Goal: Find specific page/section: Find specific page/section

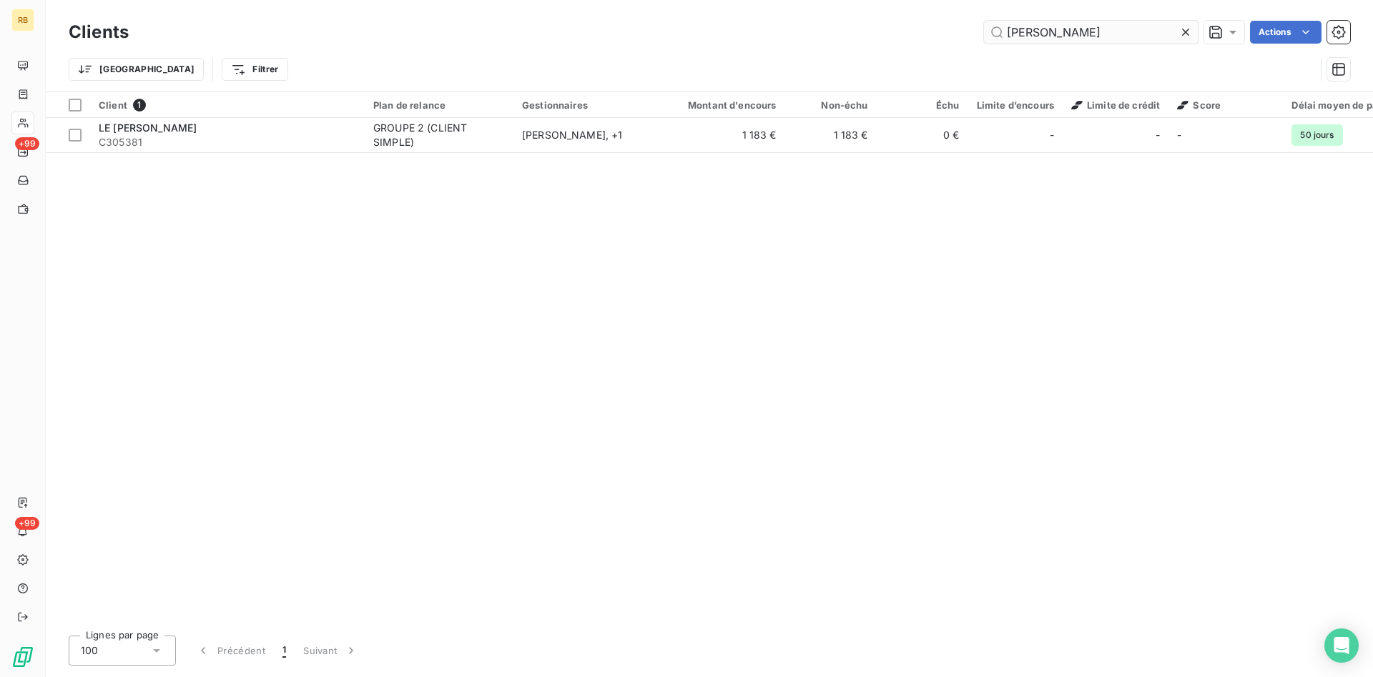
drag, startPoint x: 1090, startPoint y: 31, endPoint x: 929, endPoint y: 27, distance: 161.6
click at [984, 27] on input "[PERSON_NAME]" at bounding box center [1091, 32] width 214 height 23
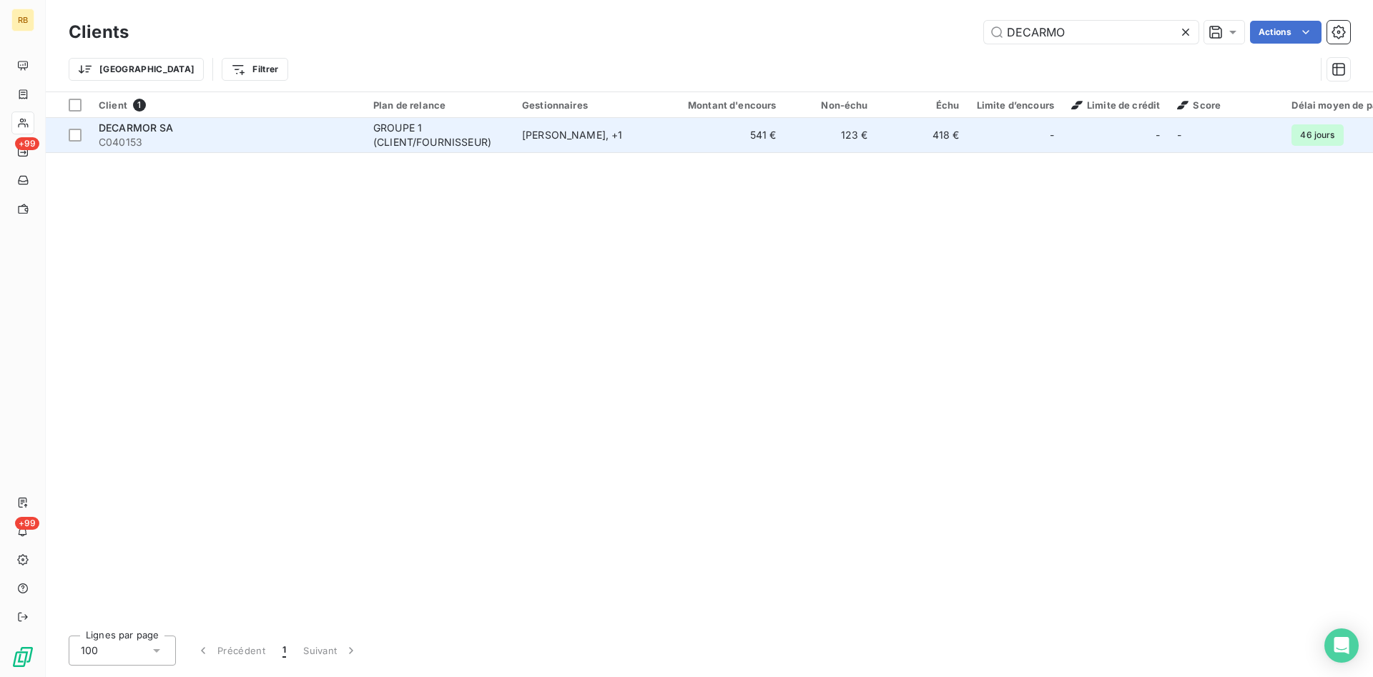
type input "DECARMO"
click at [851, 131] on td "123 €" at bounding box center [831, 135] width 92 height 34
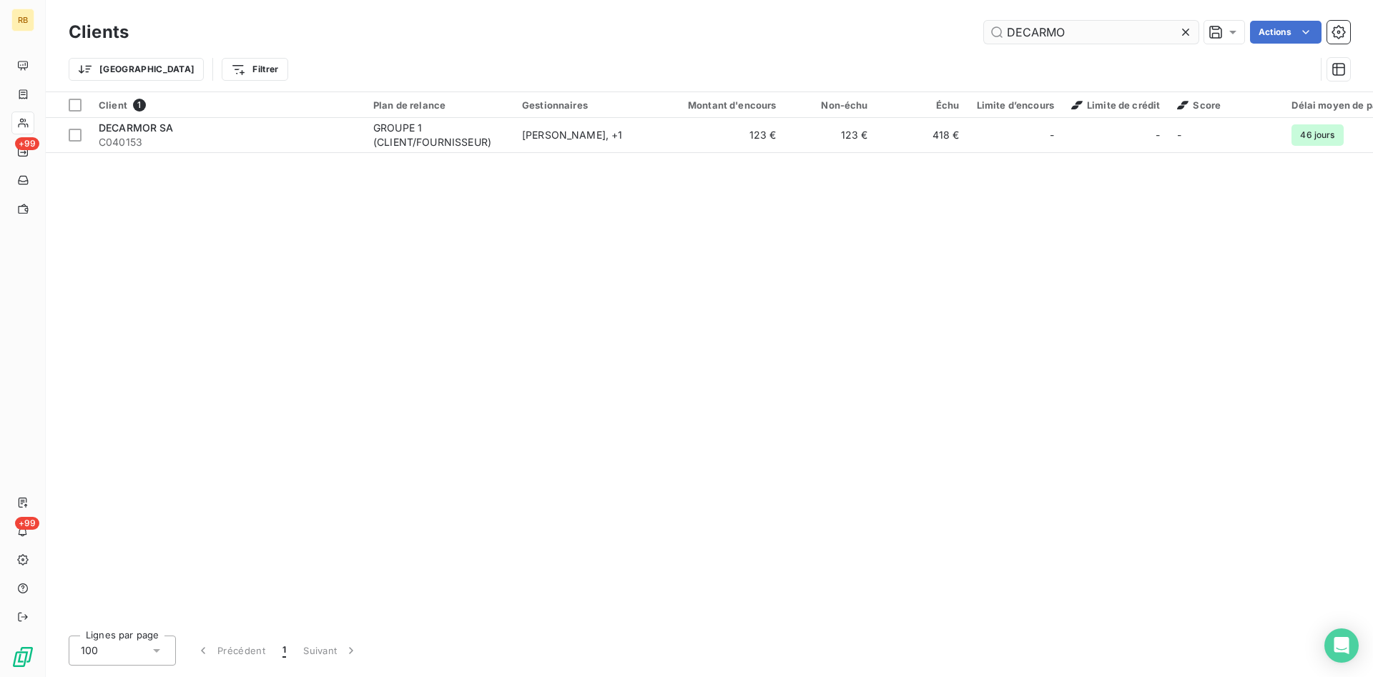
drag, startPoint x: 1110, startPoint y: 27, endPoint x: 799, endPoint y: 23, distance: 311.0
click at [984, 23] on input "DECARMO" at bounding box center [1091, 32] width 214 height 23
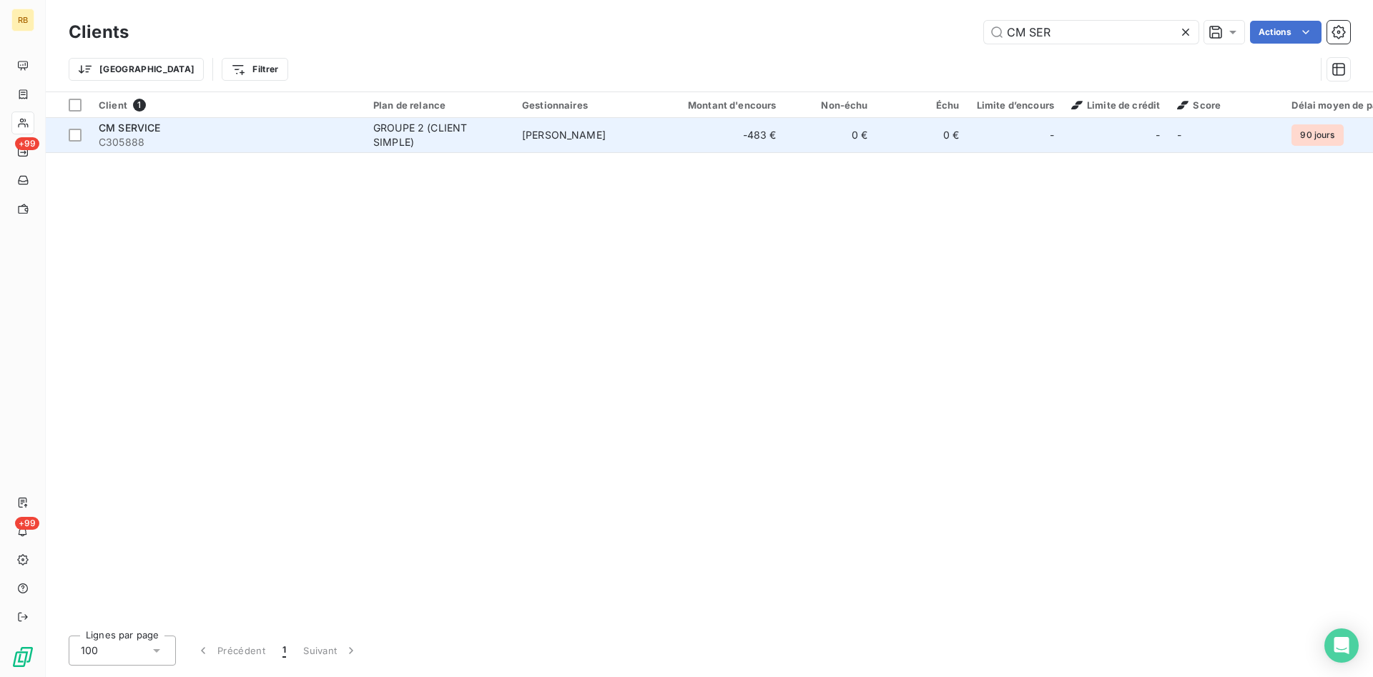
type input "CM SER"
click at [604, 144] on td "[PERSON_NAME]" at bounding box center [587, 135] width 149 height 34
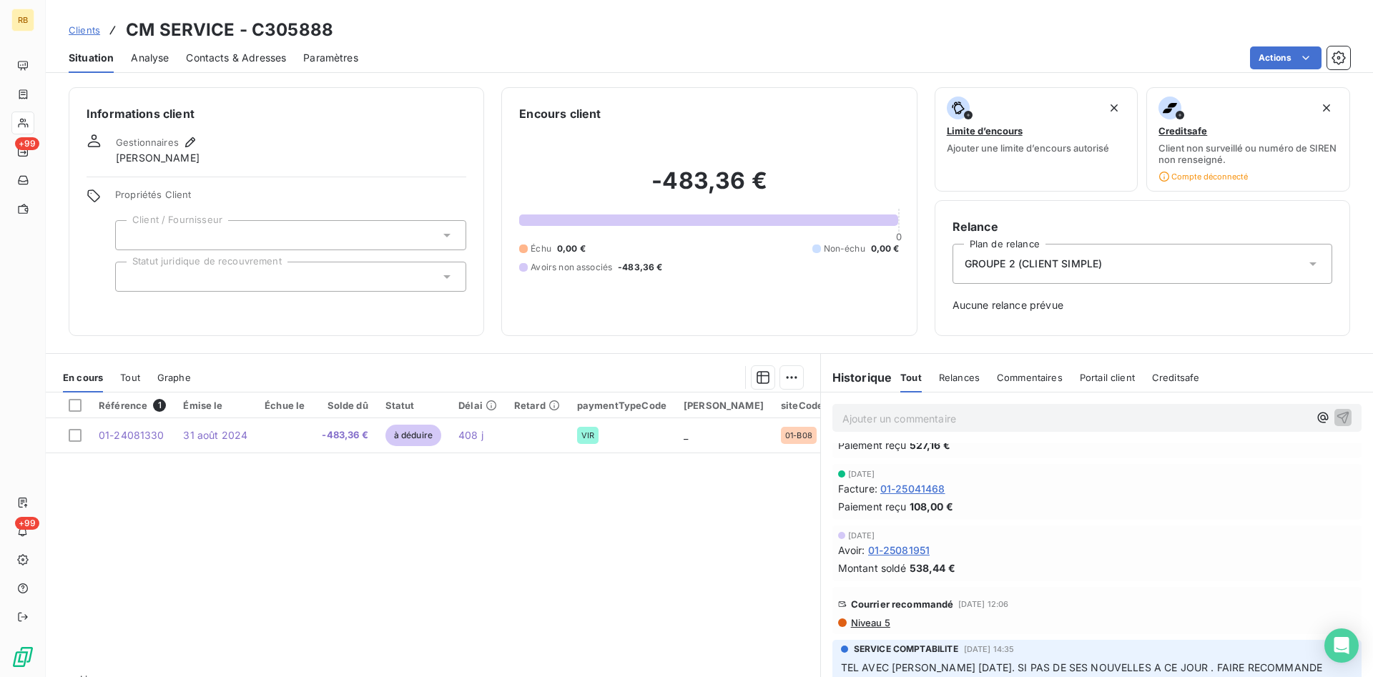
scroll to position [292, 0]
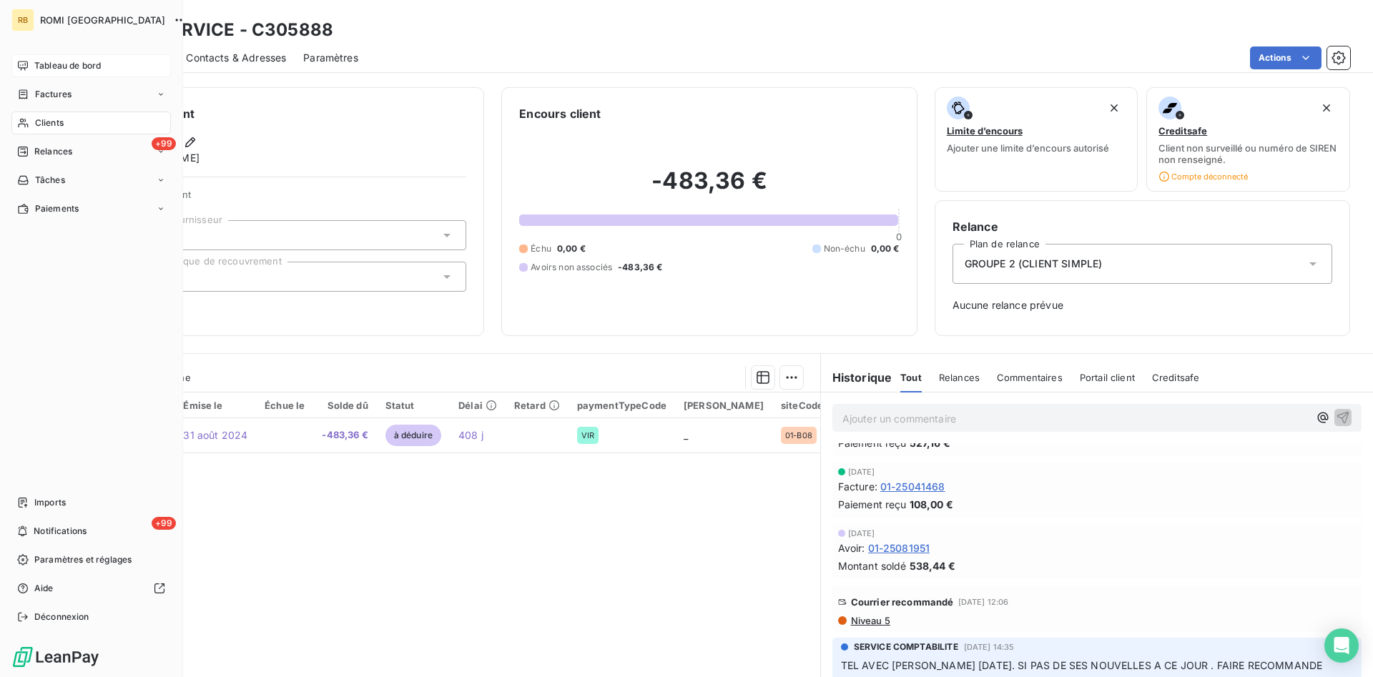
click at [67, 66] on span "Tableau de bord" at bounding box center [67, 65] width 66 height 13
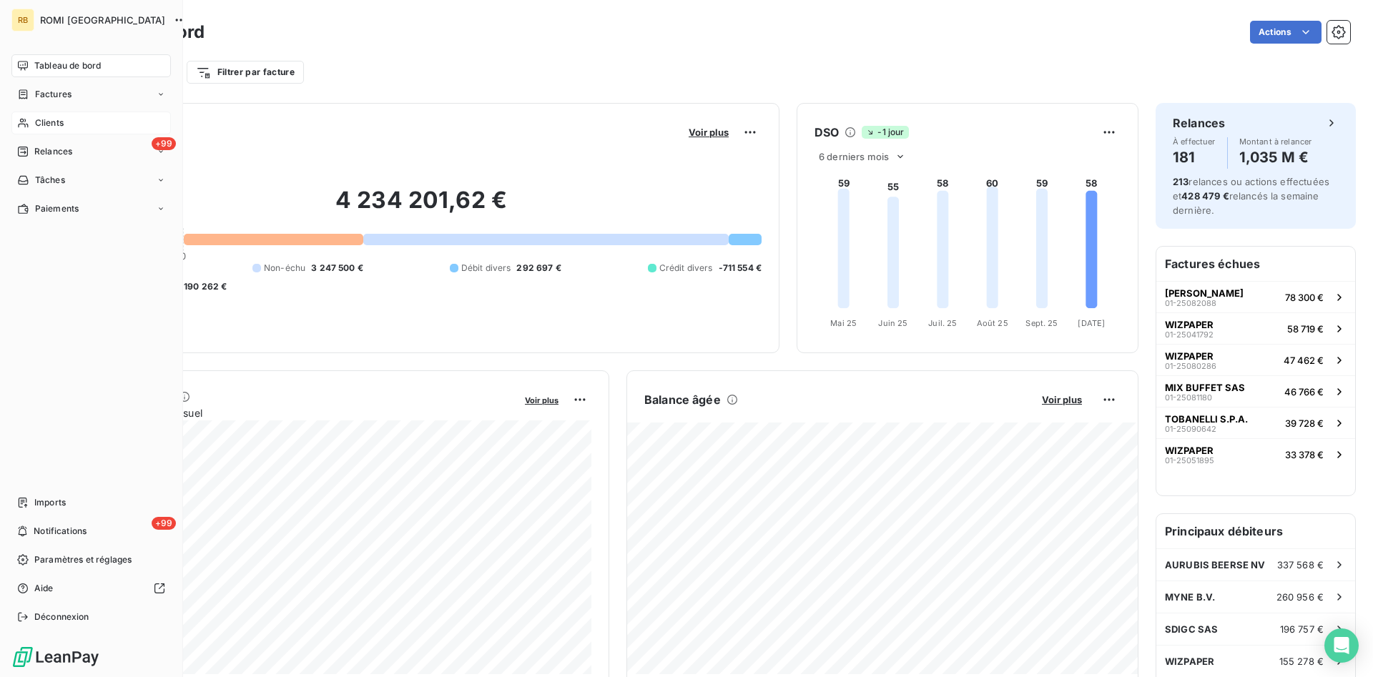
click at [74, 122] on div "Clients" at bounding box center [90, 123] width 159 height 23
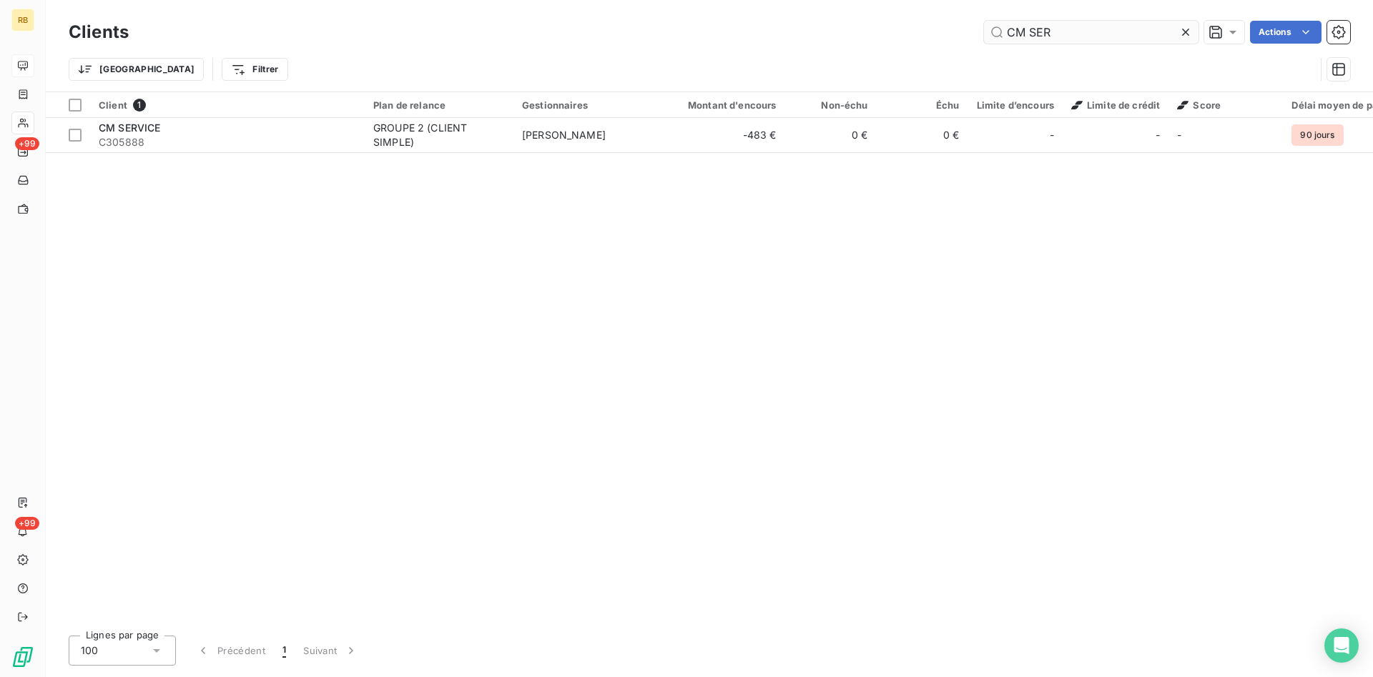
drag, startPoint x: 1054, startPoint y: 23, endPoint x: 971, endPoint y: 21, distance: 82.9
click at [984, 21] on input "CM SER" at bounding box center [1091, 32] width 214 height 23
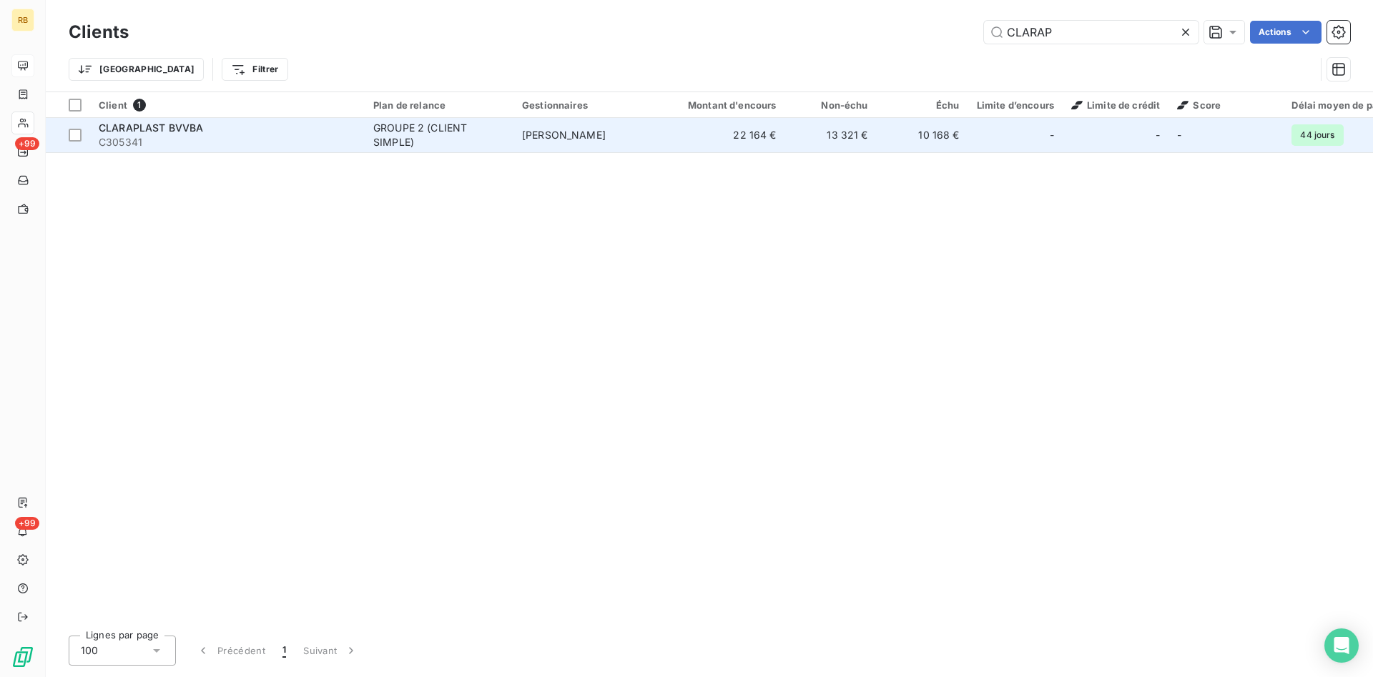
type input "CLARAP"
click at [618, 129] on td "[PERSON_NAME]" at bounding box center [587, 135] width 149 height 34
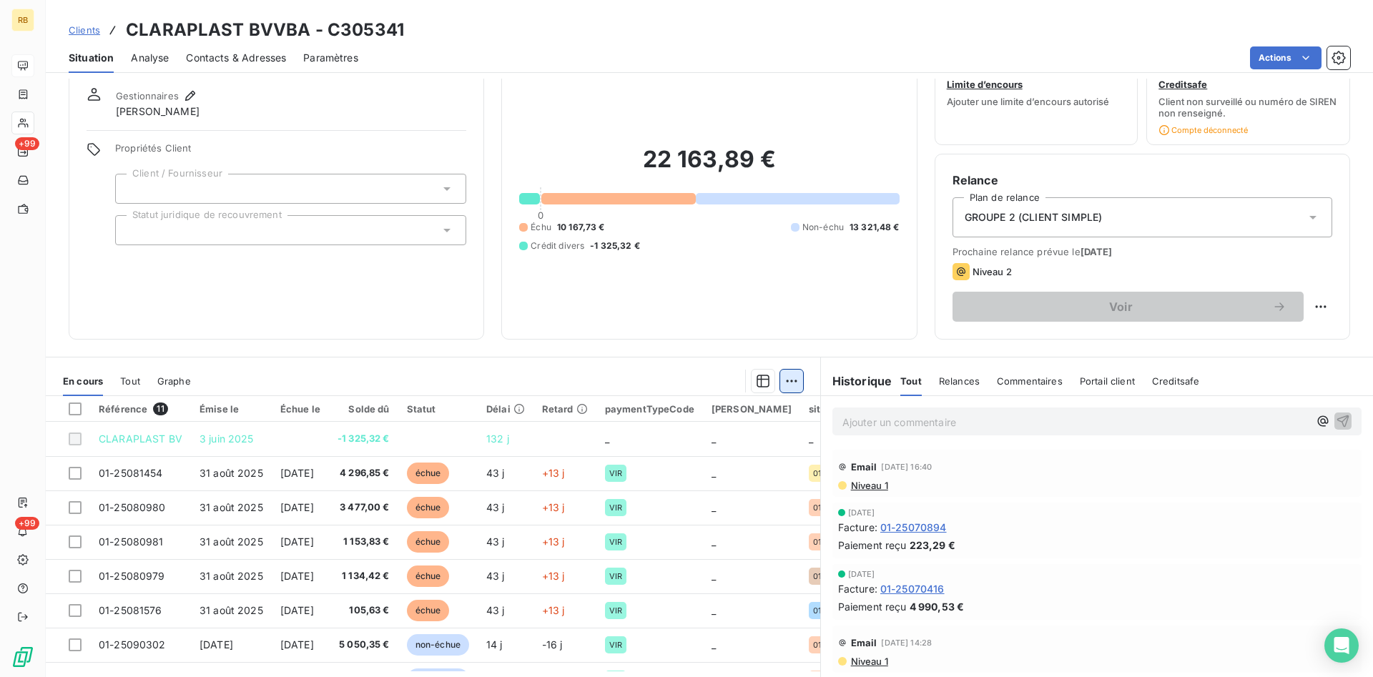
scroll to position [73, 0]
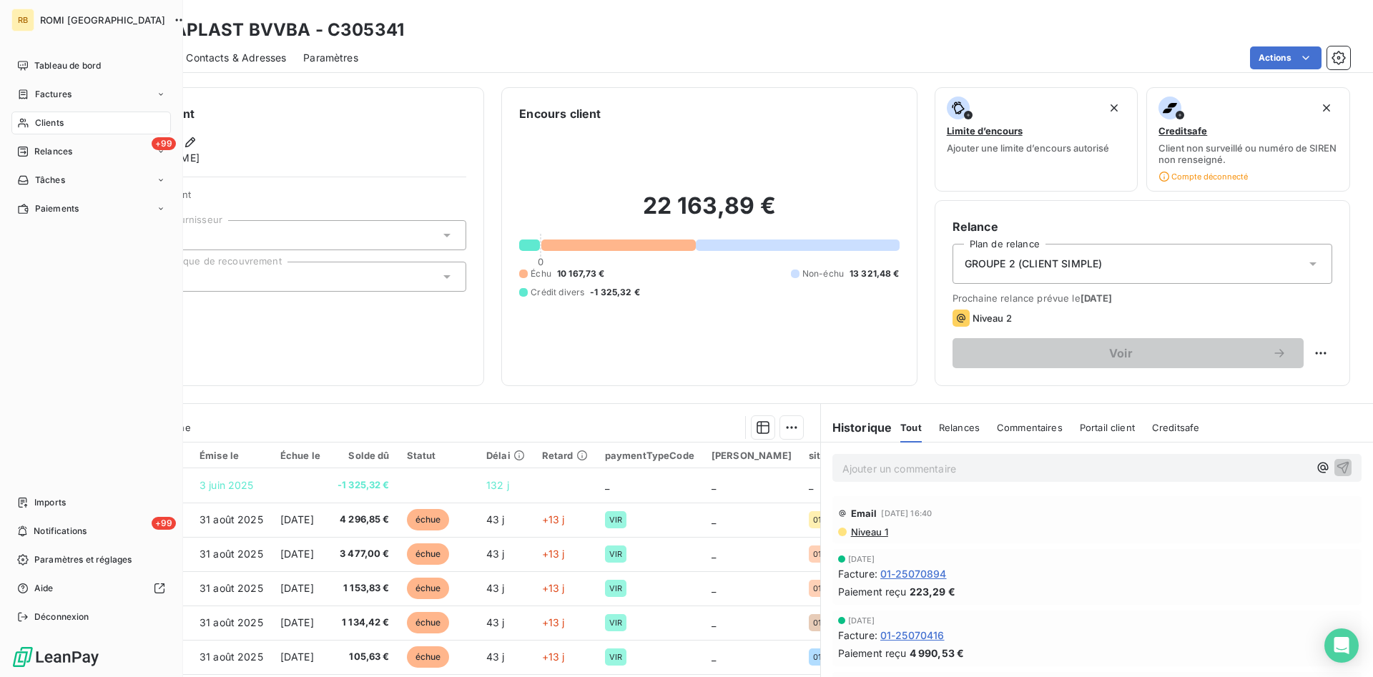
click at [64, 122] on span "Clients" at bounding box center [49, 123] width 29 height 13
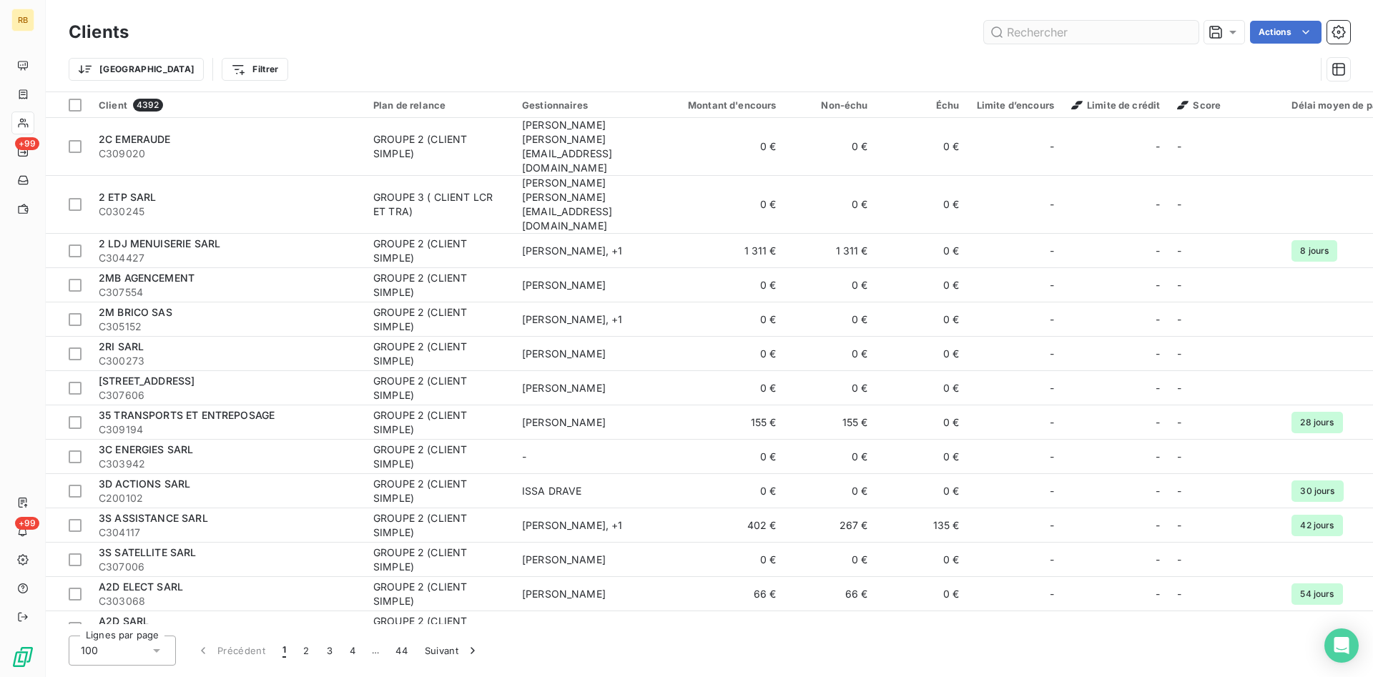
click at [1077, 33] on input "text" at bounding box center [1091, 32] width 214 height 23
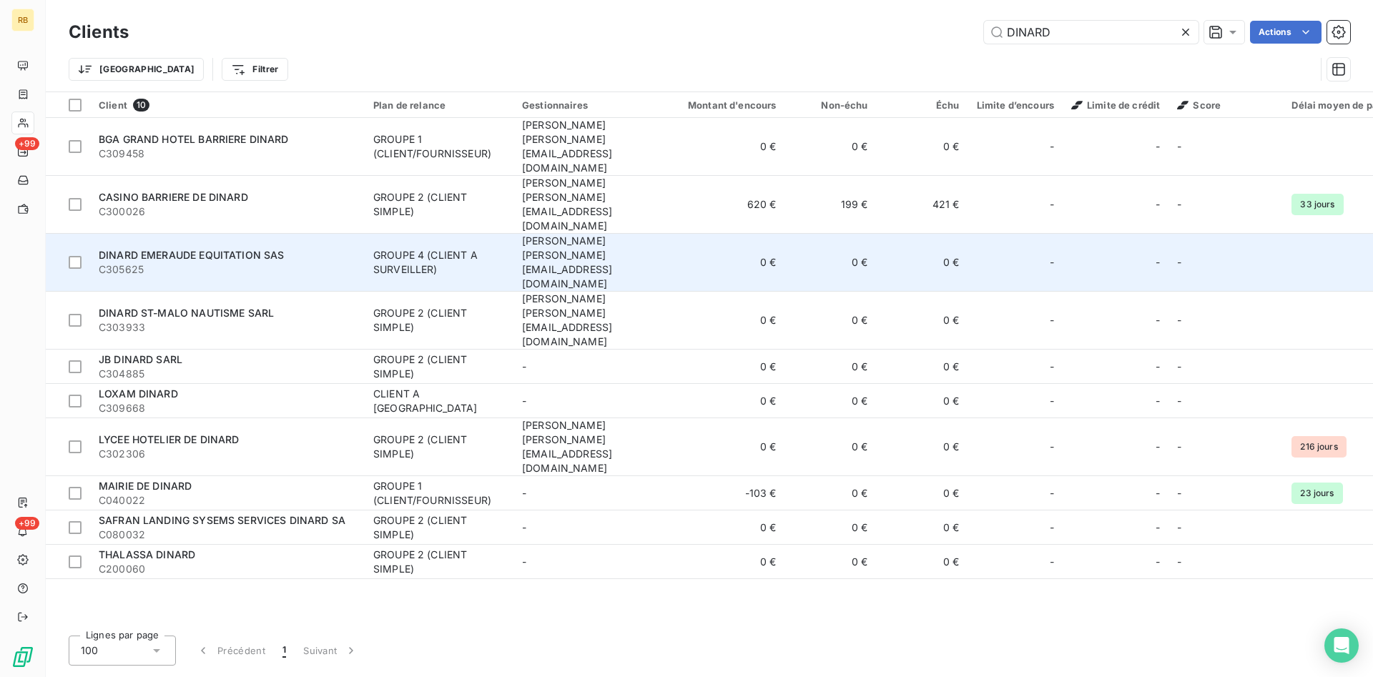
type input "DINARD"
click at [307, 248] on div "DINARD EMERAUDE EQUITATION SAS" at bounding box center [227, 255] width 257 height 14
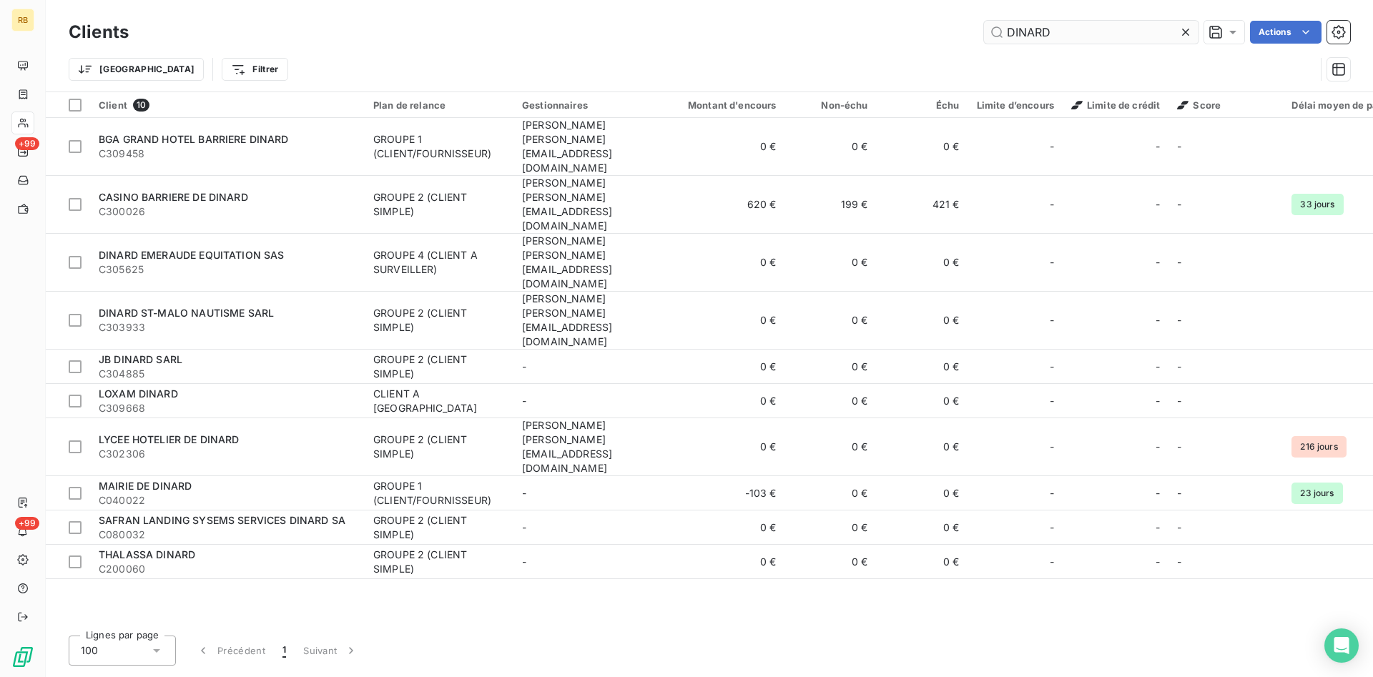
drag, startPoint x: 1144, startPoint y: 40, endPoint x: 954, endPoint y: 28, distance: 190.6
click at [984, 28] on input "DINARD" at bounding box center [1091, 32] width 214 height 23
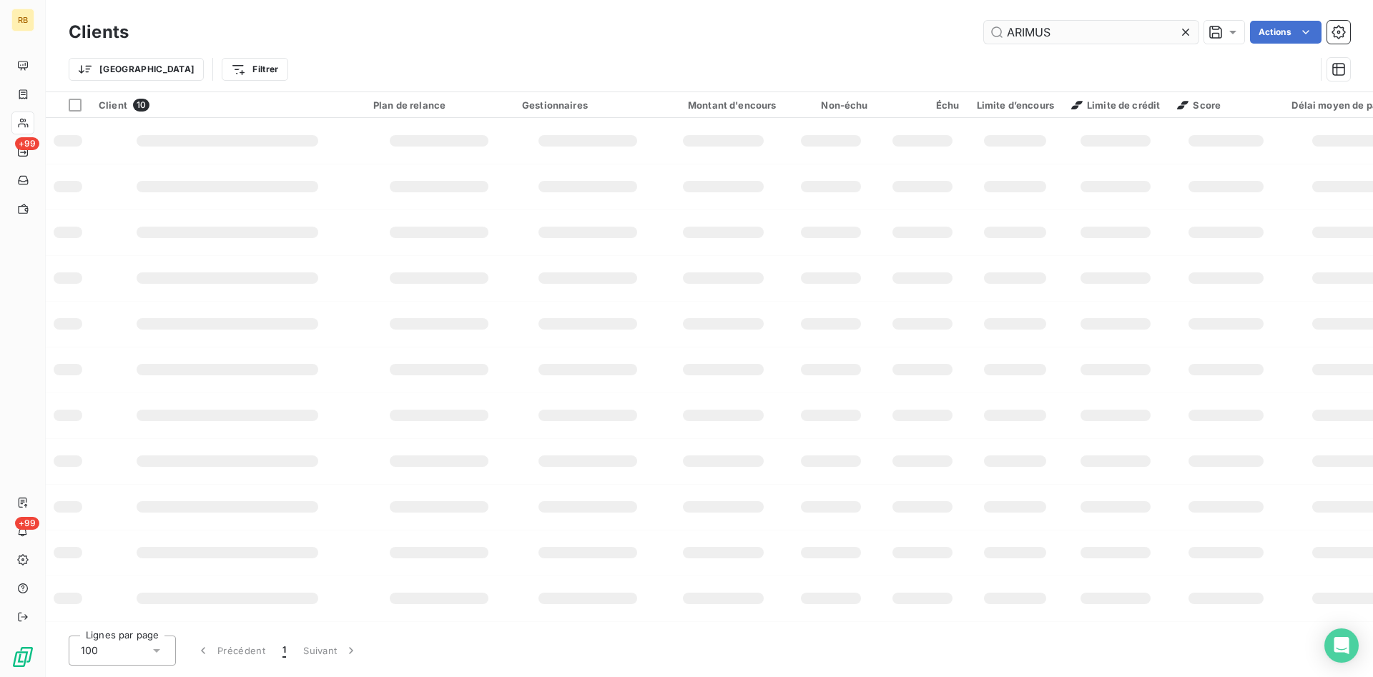
type input "ARIMUS"
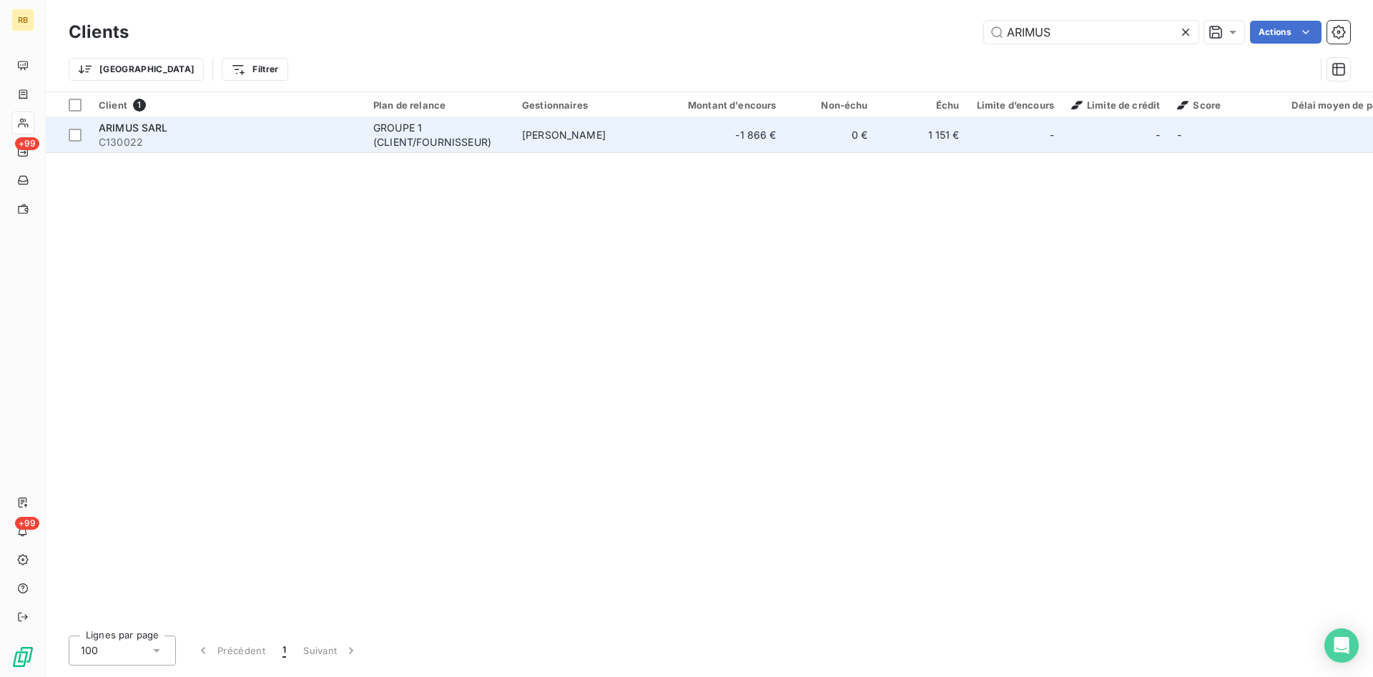
click at [458, 125] on div "GROUPE 1 (CLIENT/FOURNISSEUR)" at bounding box center [439, 135] width 132 height 29
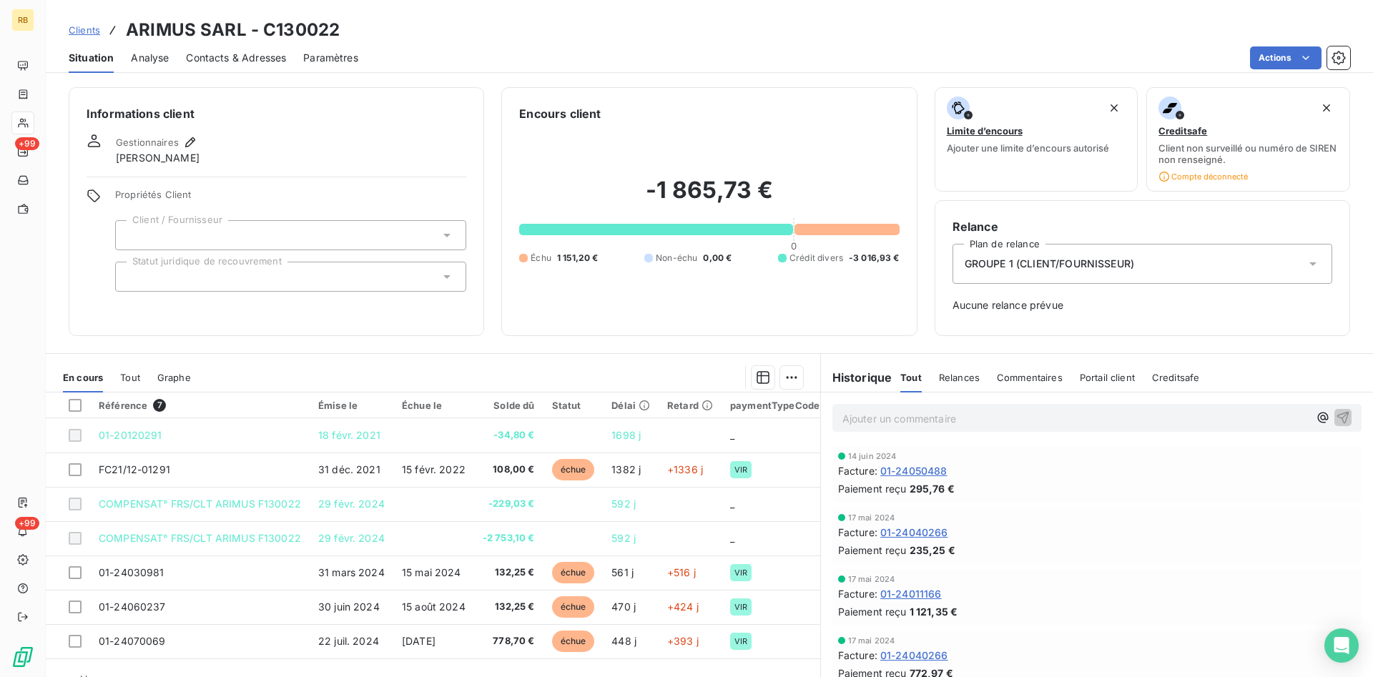
click at [907, 417] on p "Ajouter un commentaire ﻿" at bounding box center [1075, 419] width 466 height 18
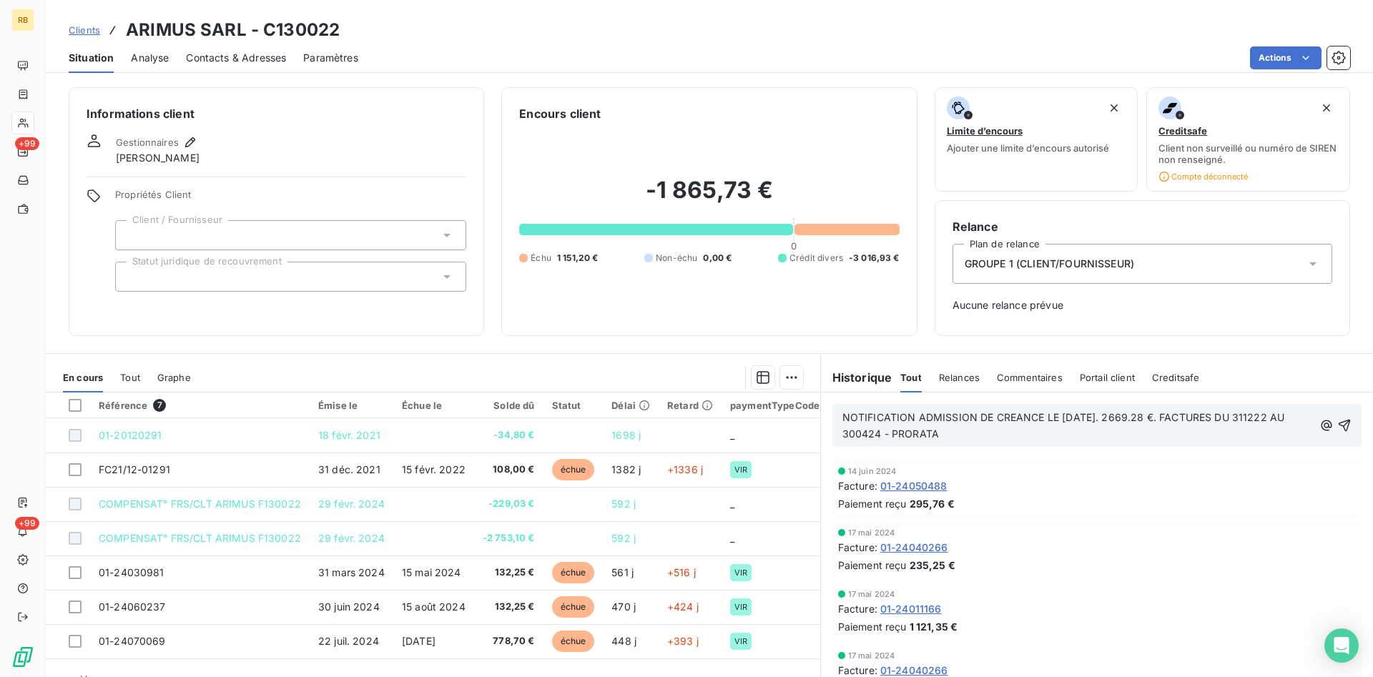
click at [947, 431] on p "NOTIFICATION ADMISSION DE CREANCE LE 03/10/25. 2669.28 €. FACTURES DU 311222 AU…" at bounding box center [1077, 426] width 471 height 33
click at [935, 437] on span "NOTIFICATION ADMISSION DE CREANCE LE 03/10/25. 2669.28 €. FACTURES DU 311222 AU…" at bounding box center [1064, 425] width 445 height 29
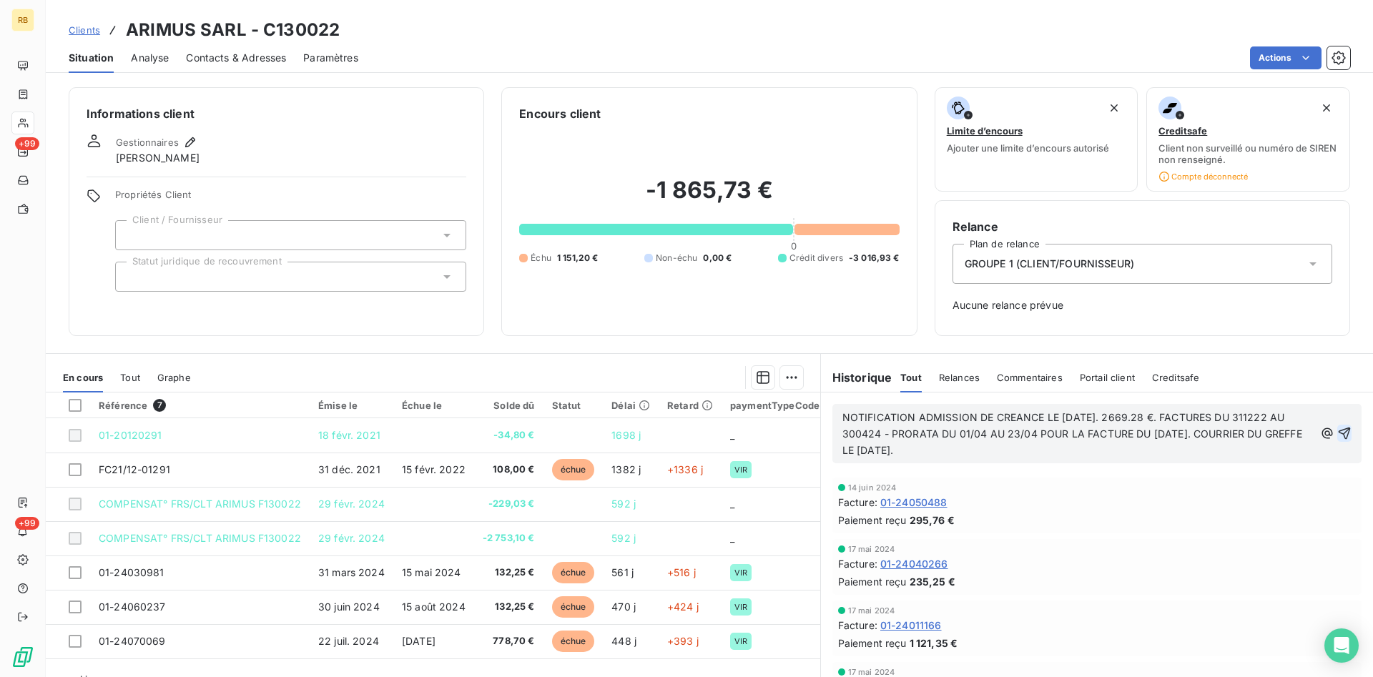
click at [1348, 429] on icon "button" at bounding box center [1344, 434] width 12 height 12
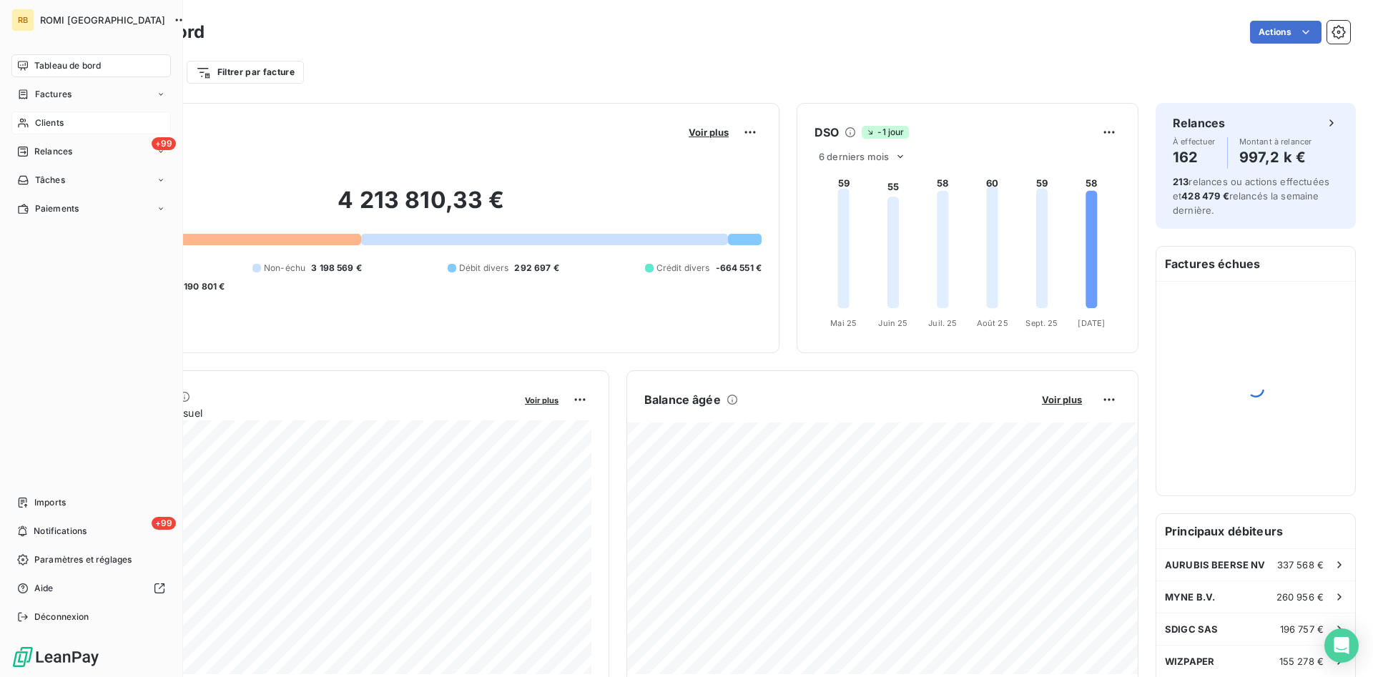
click at [57, 122] on span "Clients" at bounding box center [49, 123] width 29 height 13
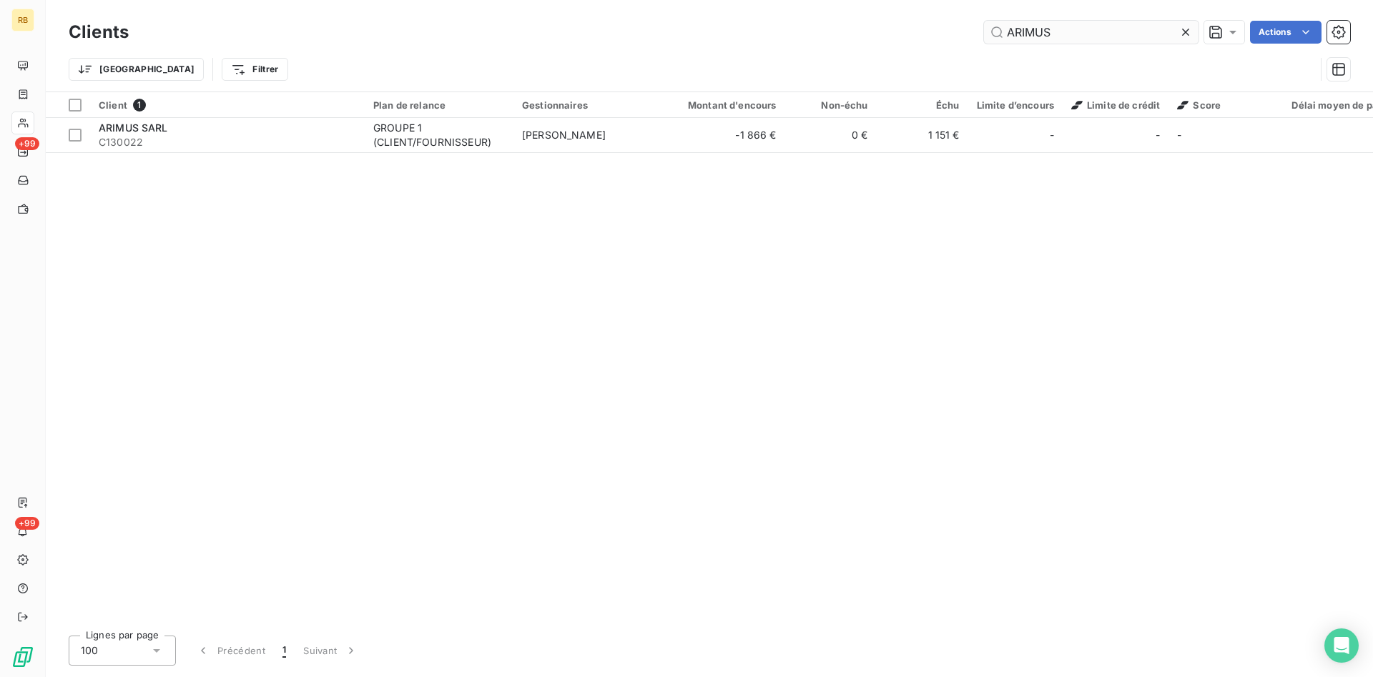
drag, startPoint x: 1075, startPoint y: 33, endPoint x: 906, endPoint y: 22, distance: 169.8
click at [984, 22] on input "ARIMUS" at bounding box center [1091, 32] width 214 height 23
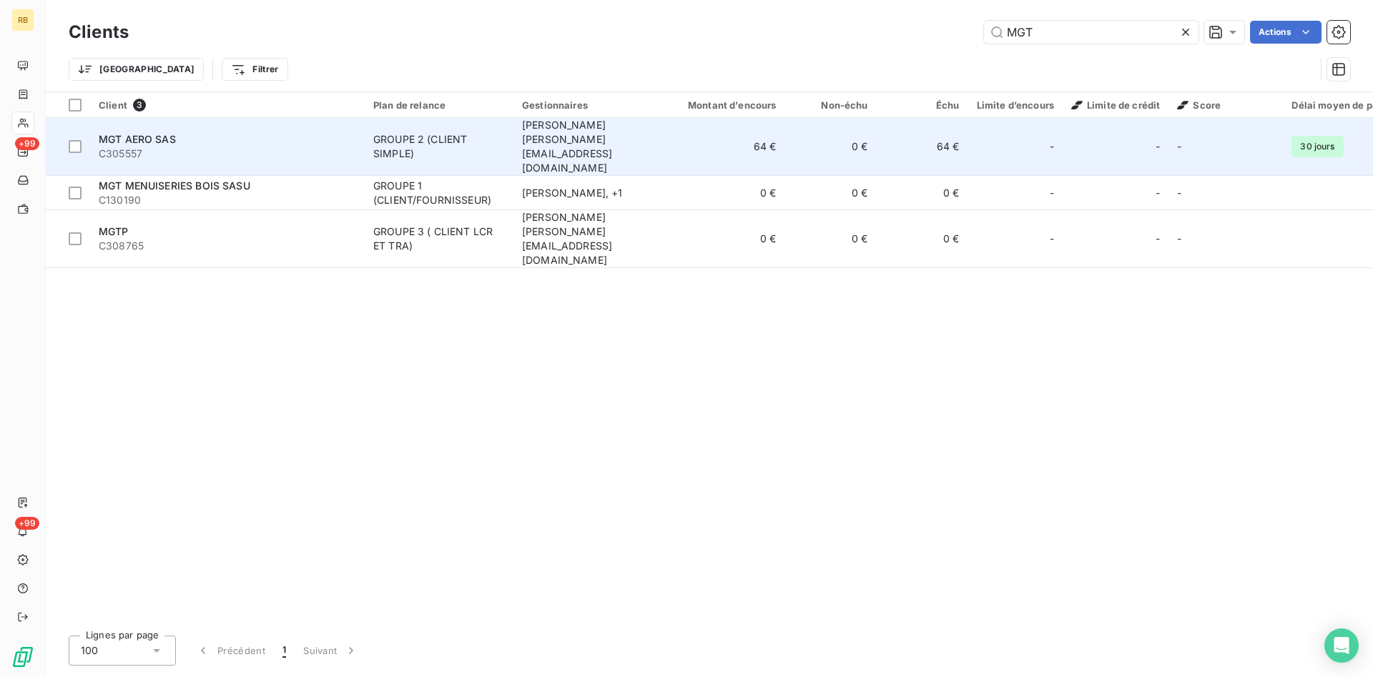
type input "MGT"
click at [502, 132] on div "GROUPE 2 (CLIENT SIMPLE)" at bounding box center [439, 146] width 132 height 29
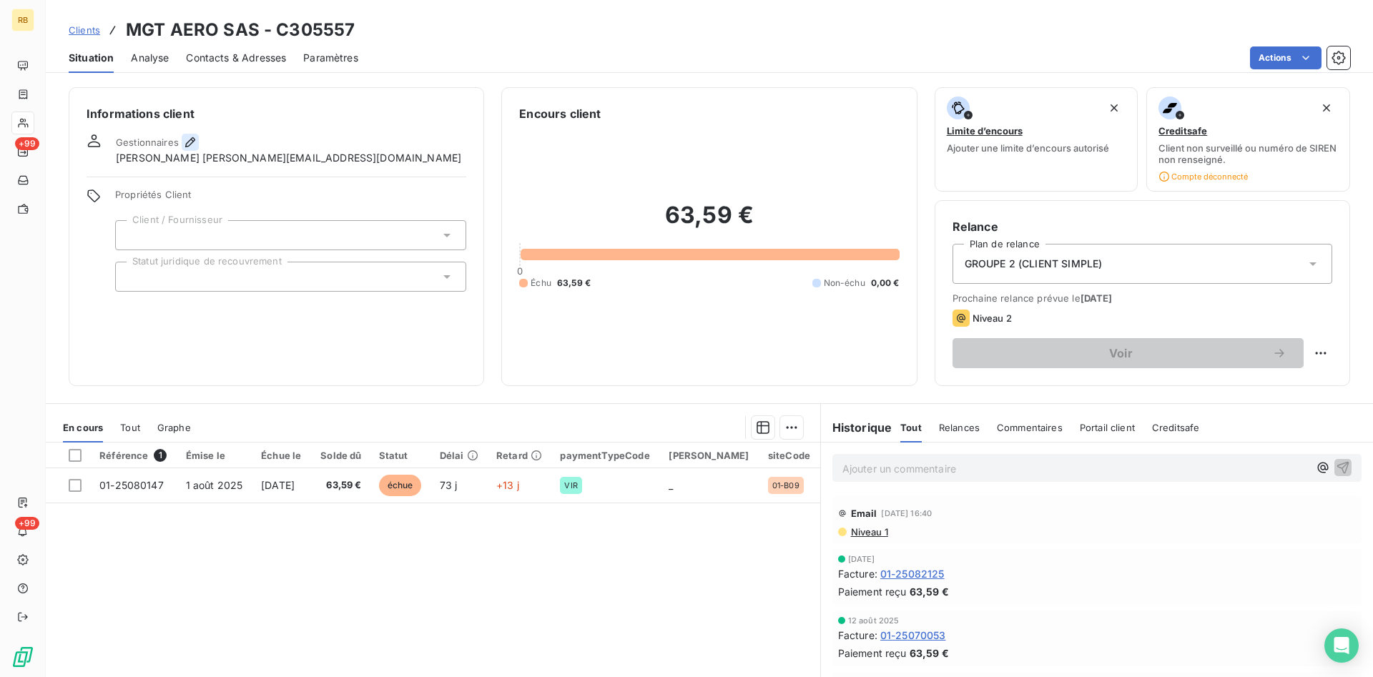
click at [187, 140] on icon "button" at bounding box center [190, 142] width 14 height 14
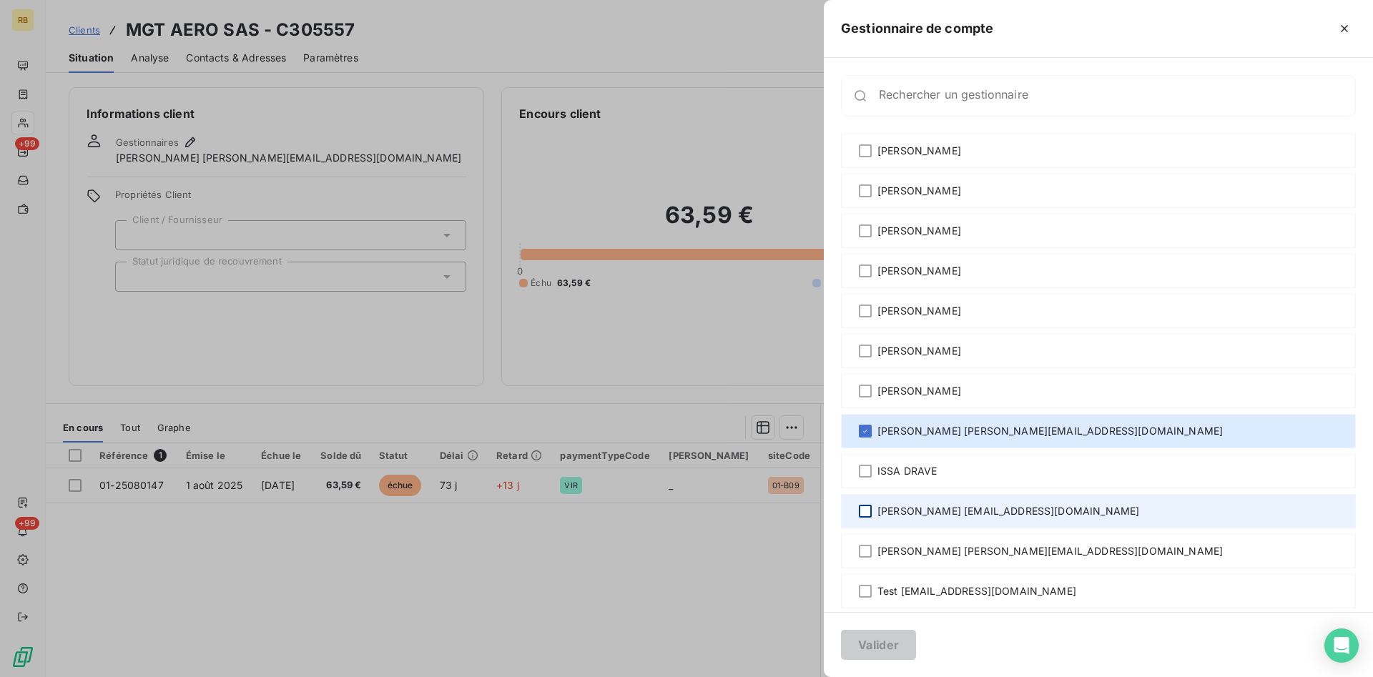
click at [862, 510] on div at bounding box center [865, 511] width 13 height 13
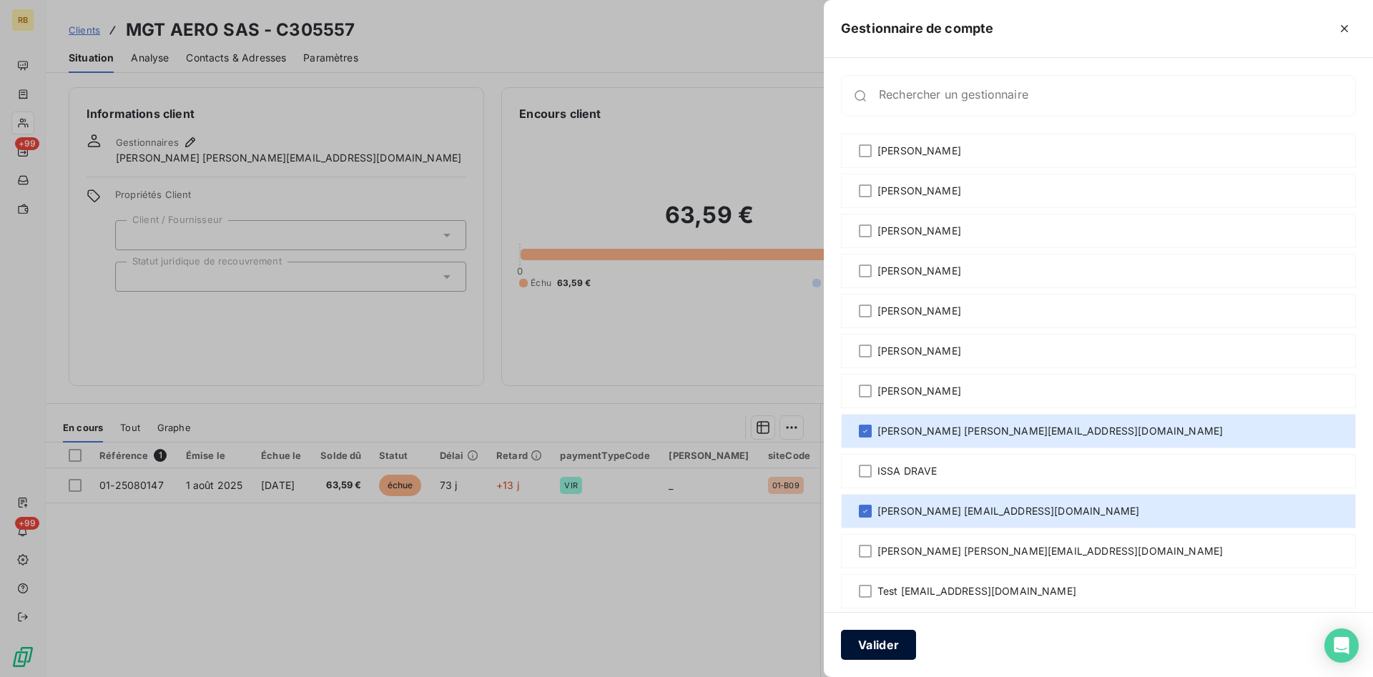
click at [879, 643] on button "Valider" at bounding box center [878, 645] width 75 height 30
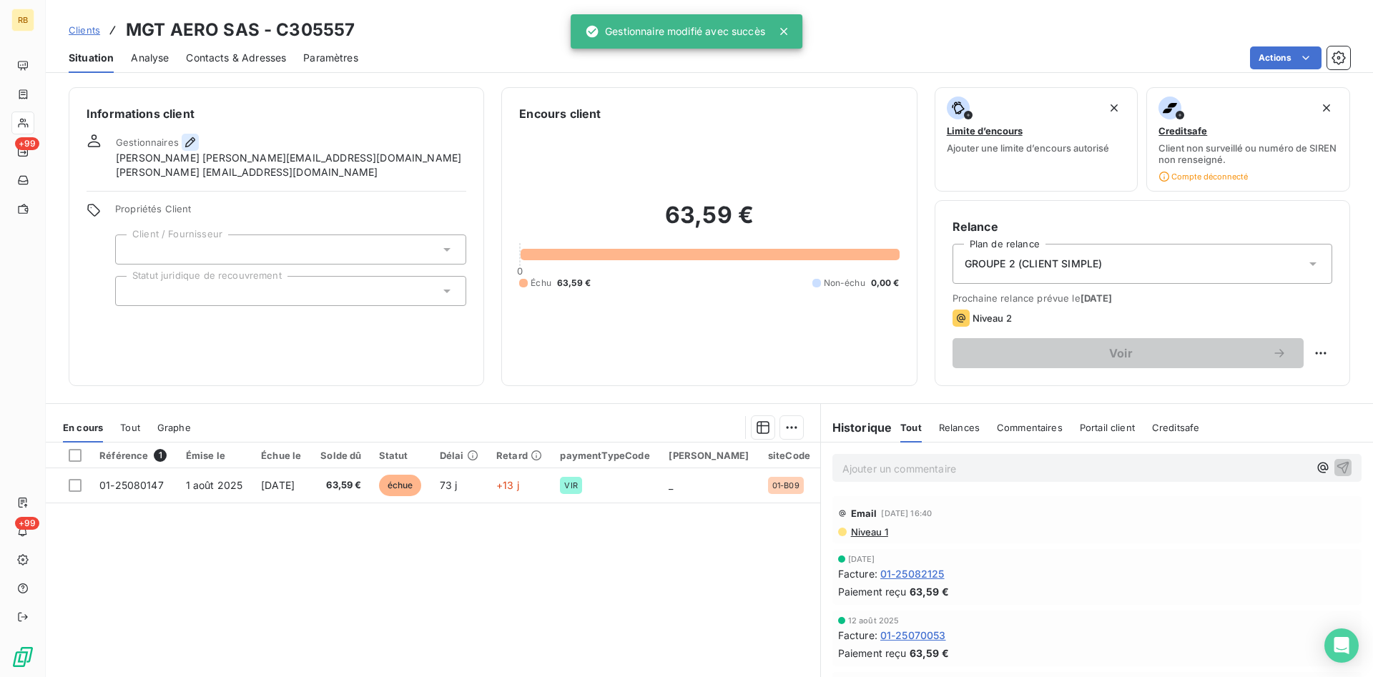
click at [187, 139] on icon "button" at bounding box center [190, 142] width 14 height 14
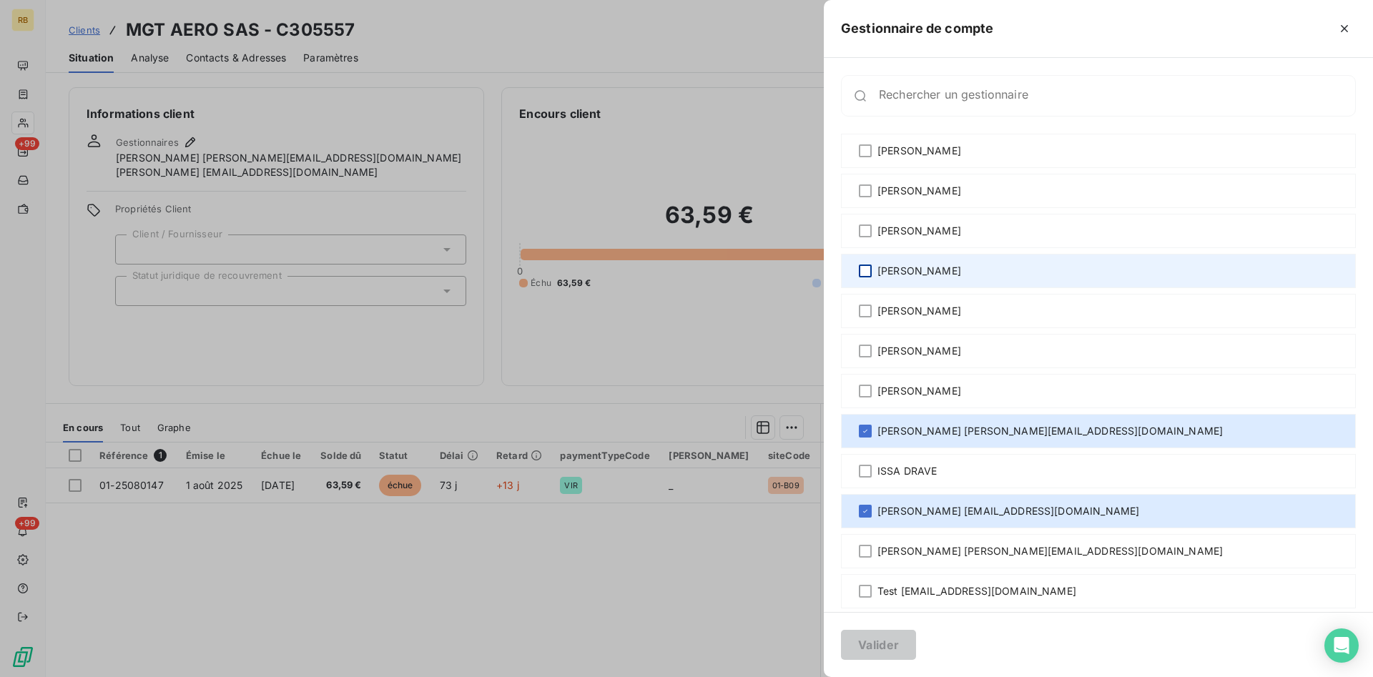
click at [867, 270] on div at bounding box center [865, 271] width 13 height 13
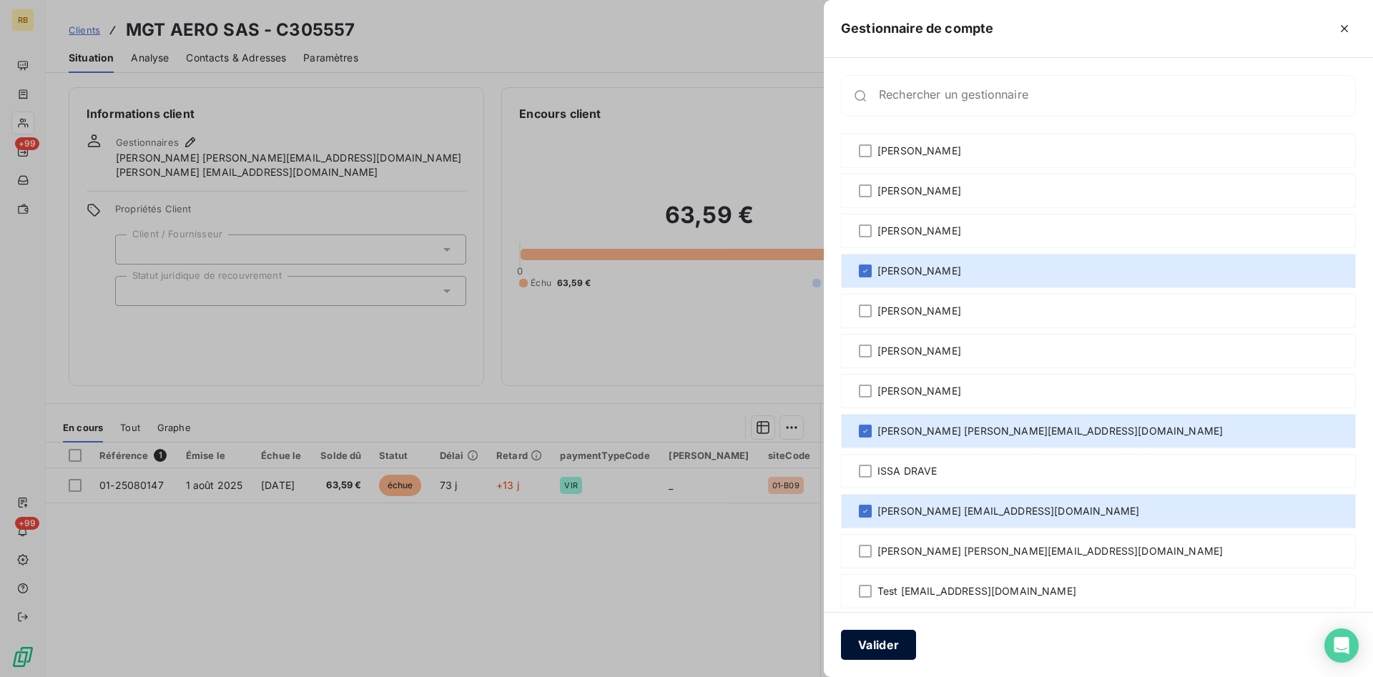
click at [892, 643] on button "Valider" at bounding box center [878, 645] width 75 height 30
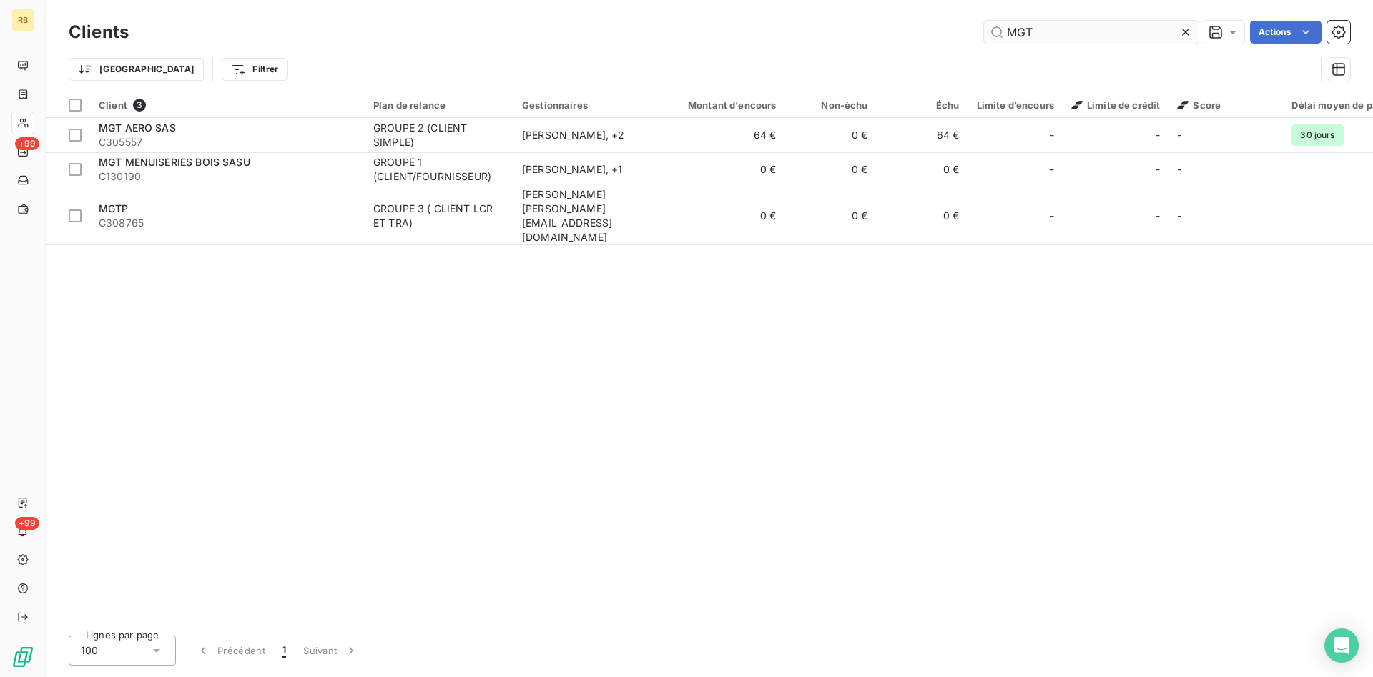
drag, startPoint x: 1092, startPoint y: 35, endPoint x: 818, endPoint y: 26, distance: 273.9
click at [984, 26] on input "MGT" at bounding box center [1091, 32] width 214 height 23
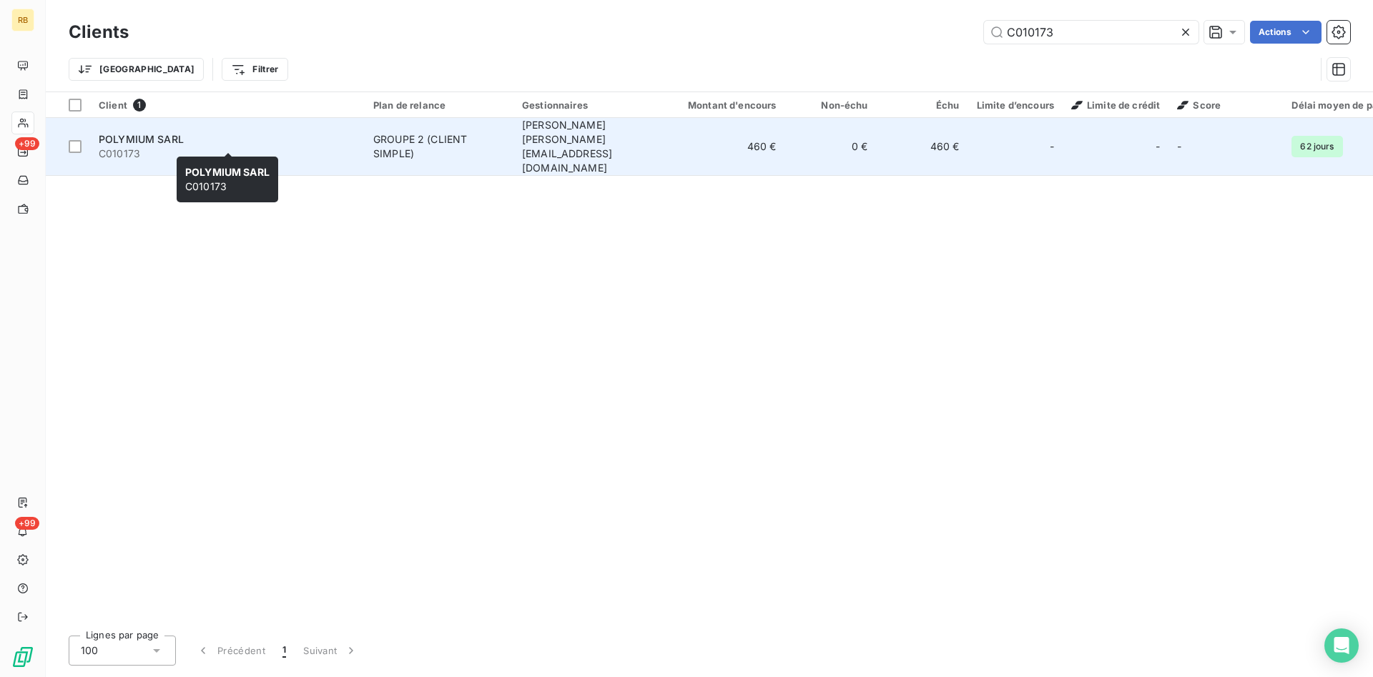
type input "C010173"
click at [349, 134] on div "POLYMIUM SARL" at bounding box center [227, 139] width 257 height 14
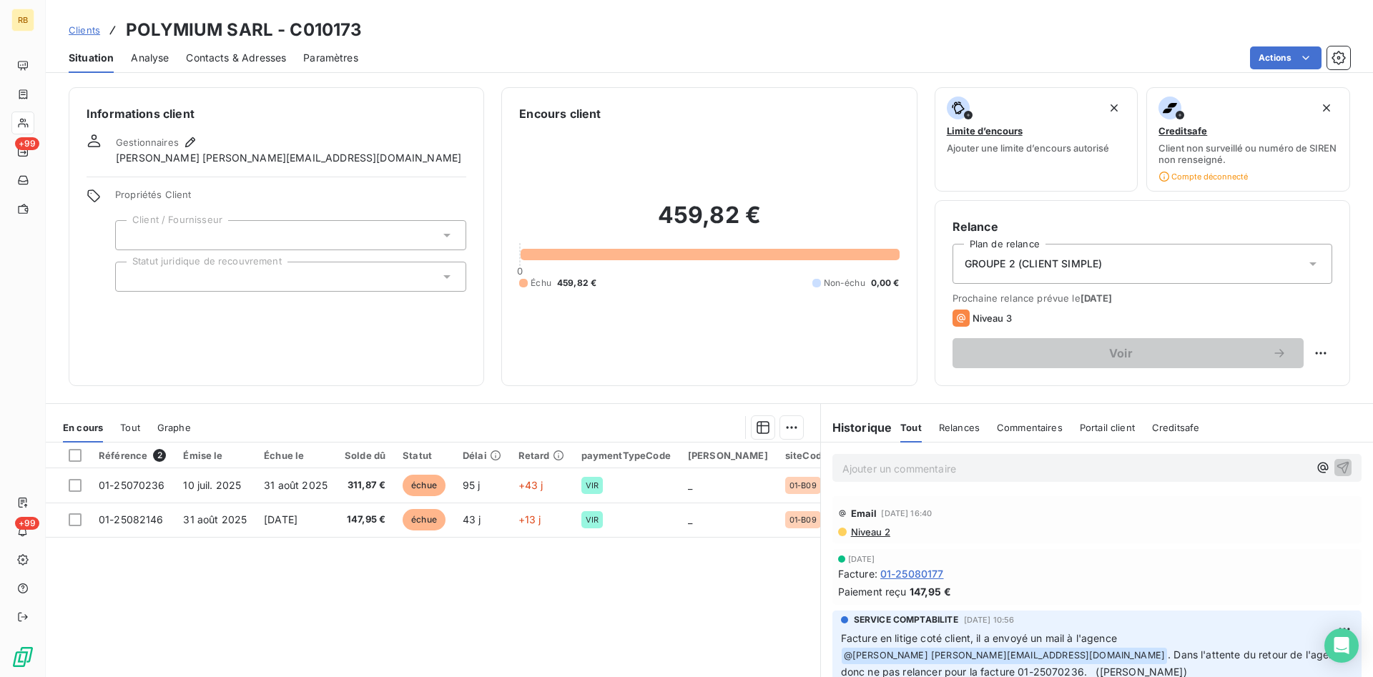
click at [1011, 461] on p "Ajouter un commentaire ﻿" at bounding box center [1075, 469] width 466 height 18
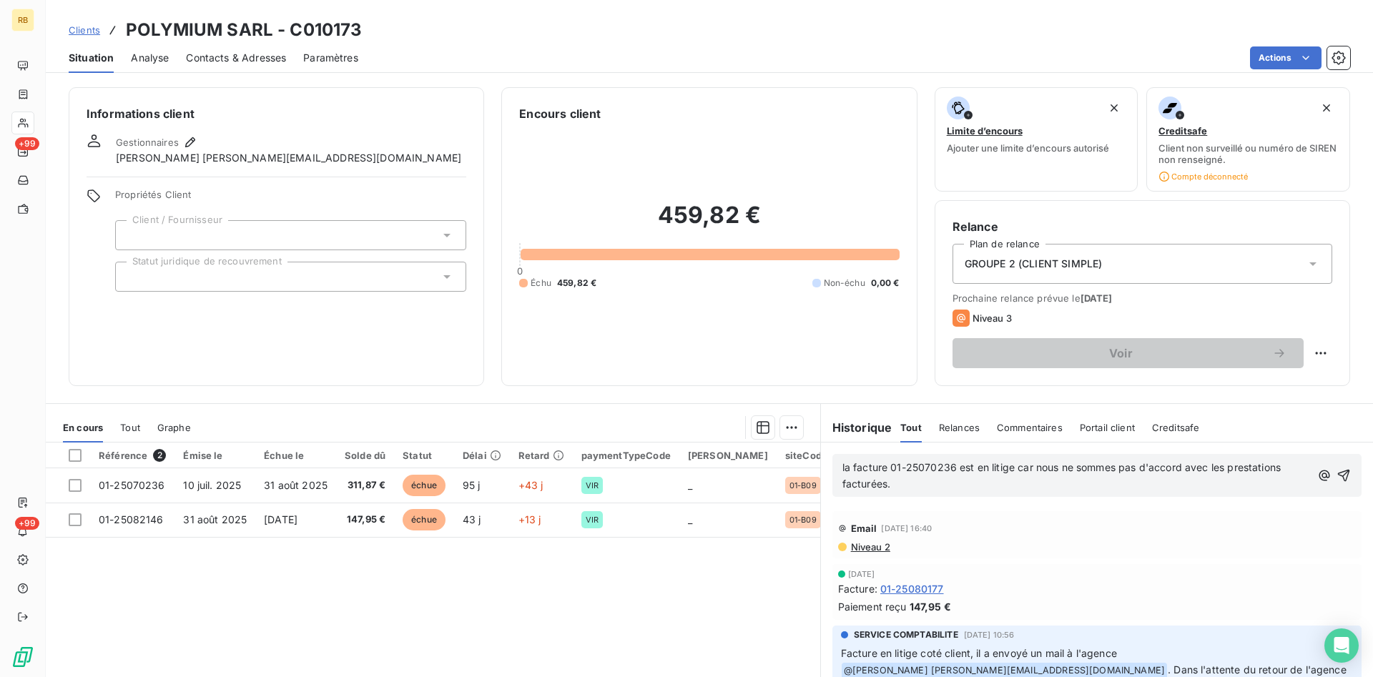
click at [847, 467] on span "la facture 01-25070236 est en litige car nous ne sommes pas d'accord avec les p…" at bounding box center [1063, 475] width 442 height 29
click at [894, 478] on p "La facture 01-25070236 est en litige car nous ne sommes pas d'accord avec les p…" at bounding box center [1076, 476] width 468 height 33
click at [903, 480] on p "La facture 01-25070236 est en litige car nous ne sommes pas d'accord avec les p…" at bounding box center [1076, 476] width 468 height 33
click at [185, 139] on icon "button" at bounding box center [190, 142] width 14 height 14
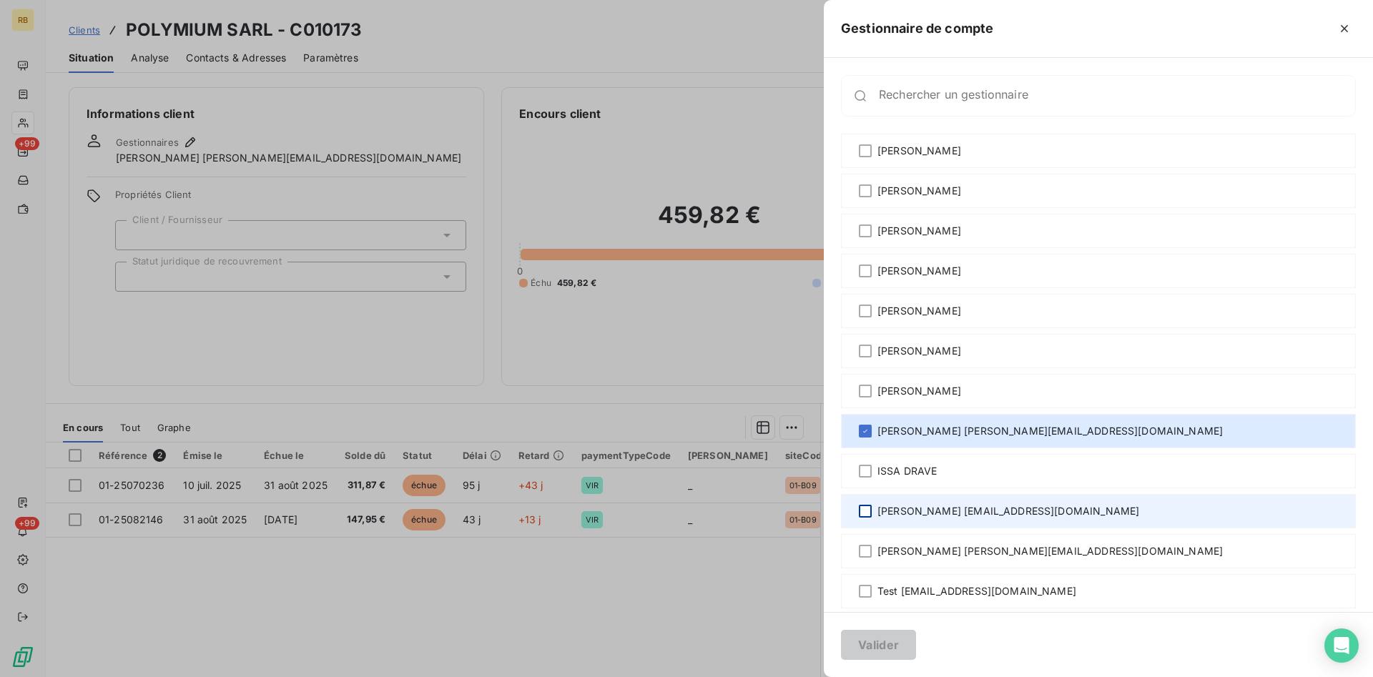
click at [865, 505] on div at bounding box center [865, 511] width 13 height 13
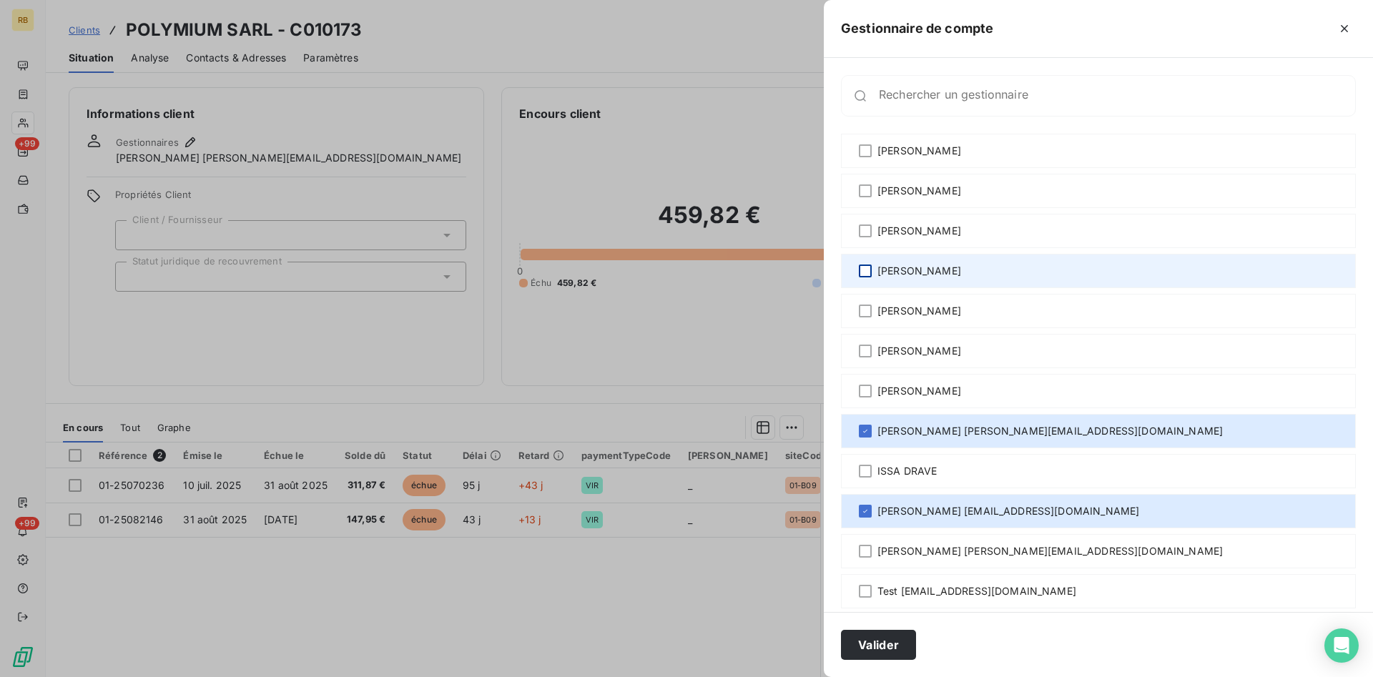
click at [866, 269] on div at bounding box center [865, 271] width 13 height 13
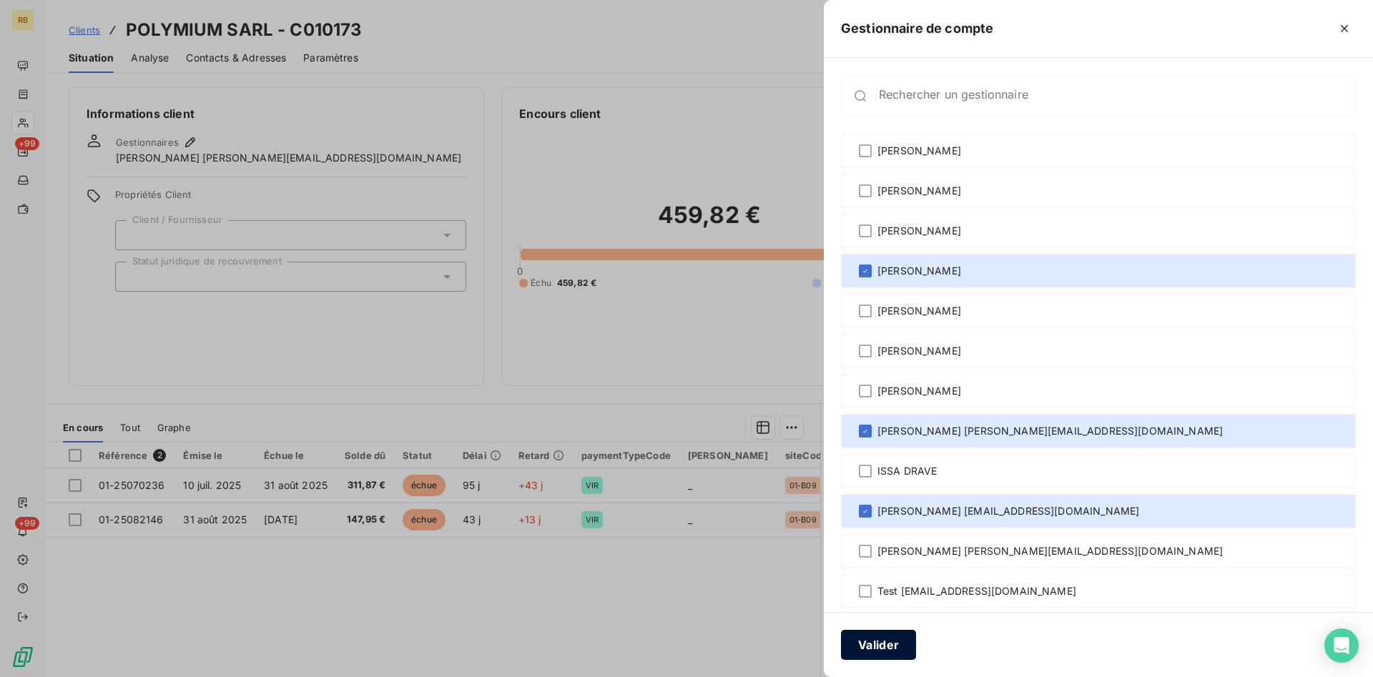
click at [898, 646] on button "Valider" at bounding box center [878, 645] width 75 height 30
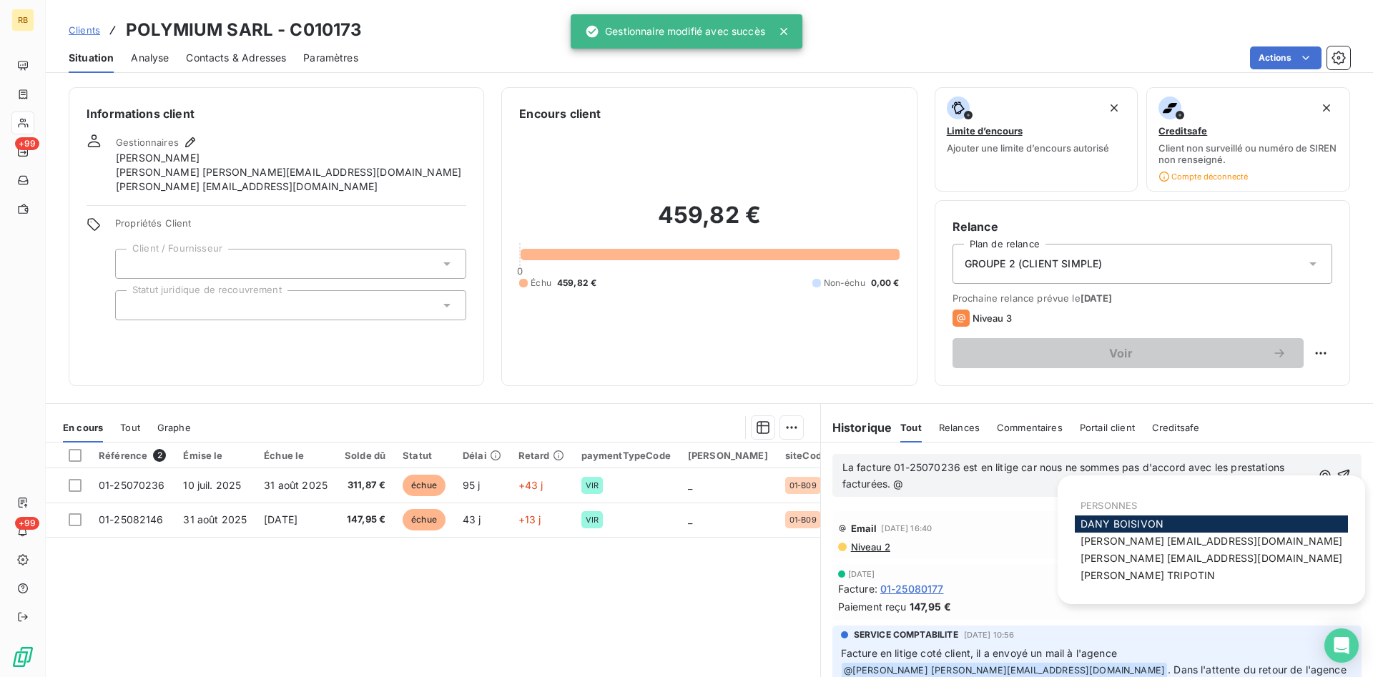
click at [984, 490] on p "La facture 01-25070236 est en litige car nous ne sommes pas d'accord avec les p…" at bounding box center [1076, 476] width 469 height 33
click at [1153, 525] on span "DANY BOISIVON" at bounding box center [1121, 524] width 83 height 12
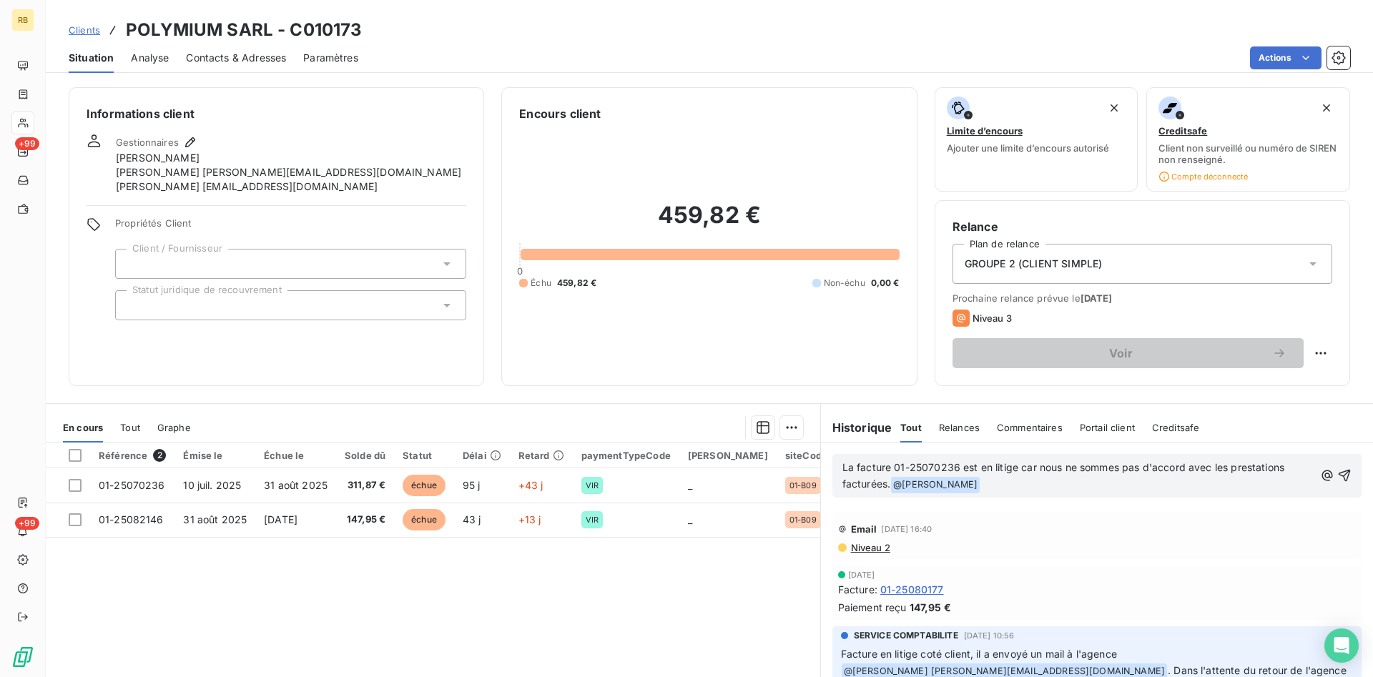
click at [1054, 489] on p "La facture 01-25070236 est en litige car nous ne sommes pas d'accord avec les p…" at bounding box center [1078, 477] width 472 height 34
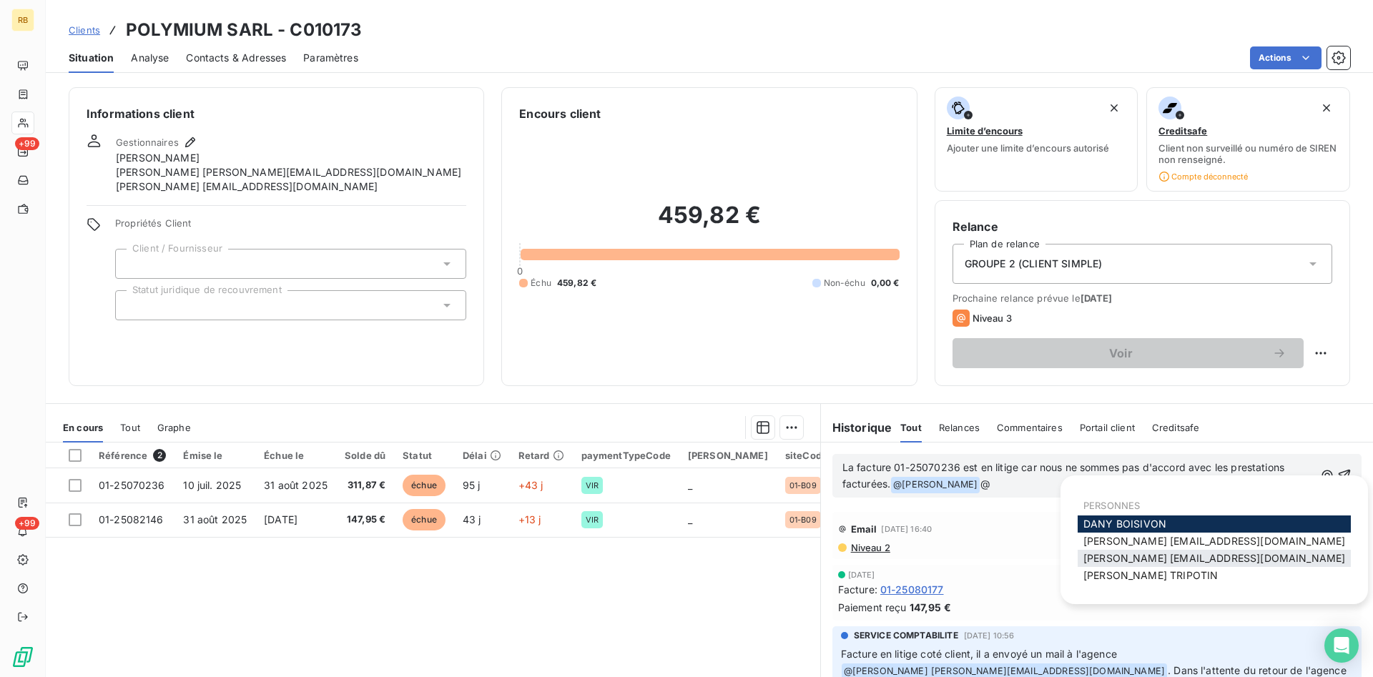
click at [1185, 561] on span "Jean-Louis jls@monier-environnement.com" at bounding box center [1214, 558] width 262 height 12
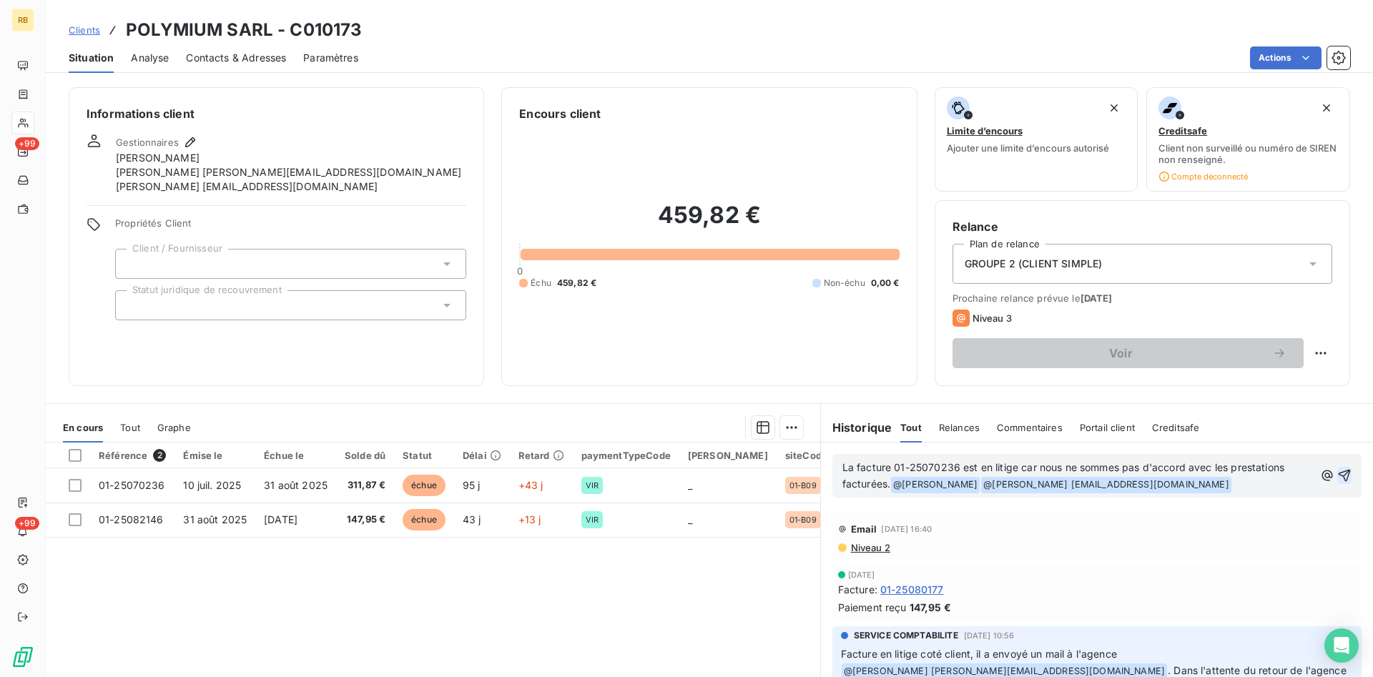
click at [1343, 473] on icon "button" at bounding box center [1344, 475] width 14 height 14
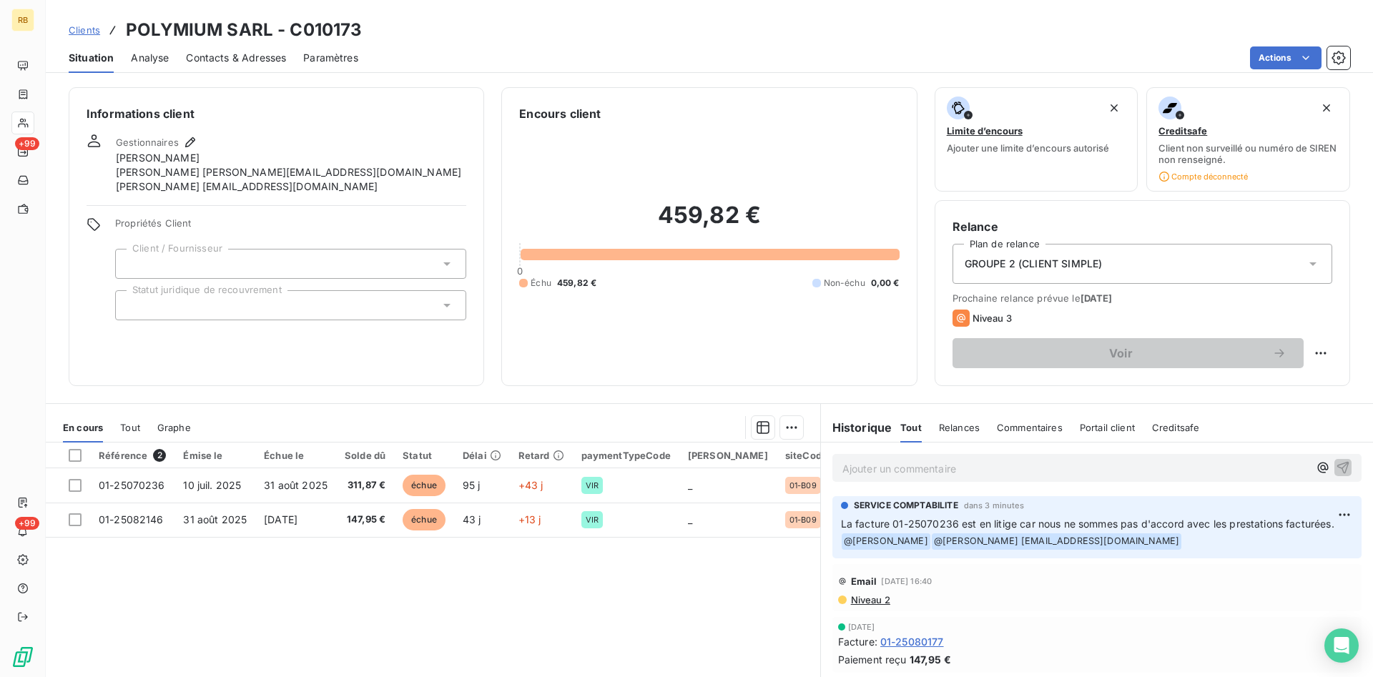
click at [967, 471] on p "Ajouter un commentaire ﻿" at bounding box center [1075, 469] width 466 height 18
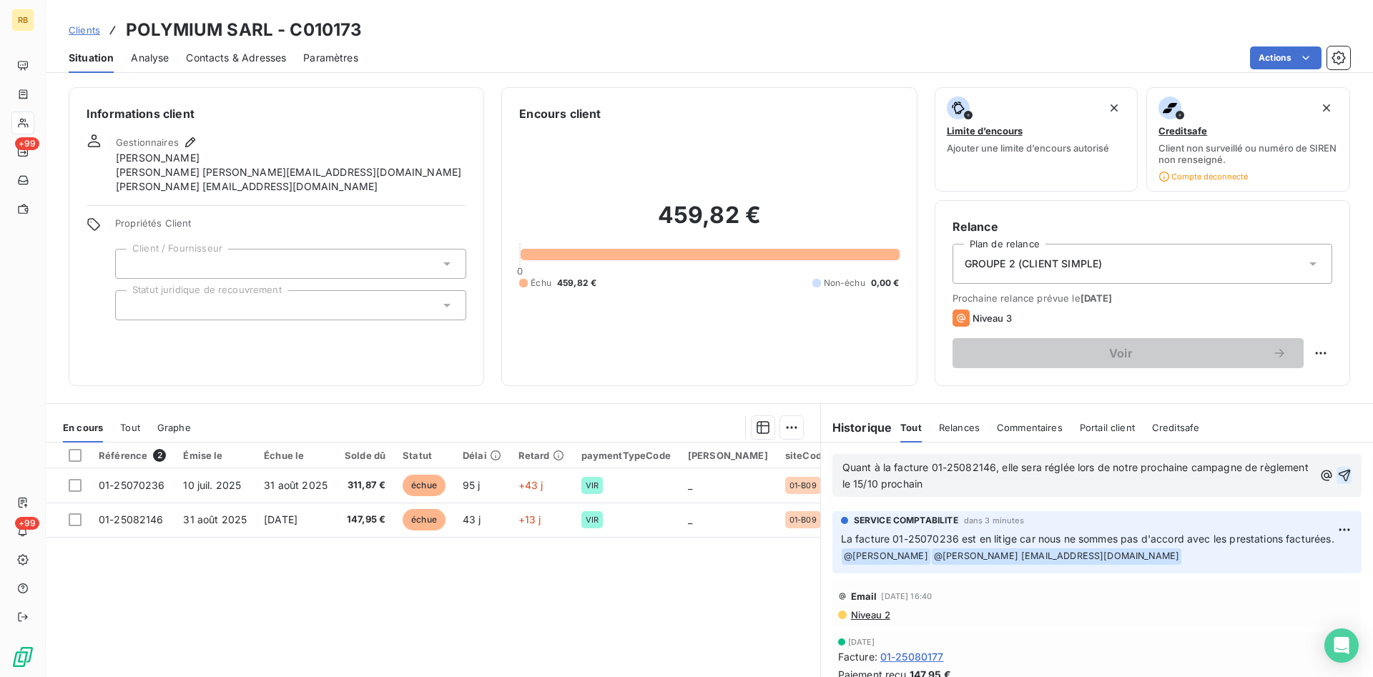
click at [1343, 471] on icon "button" at bounding box center [1344, 475] width 14 height 14
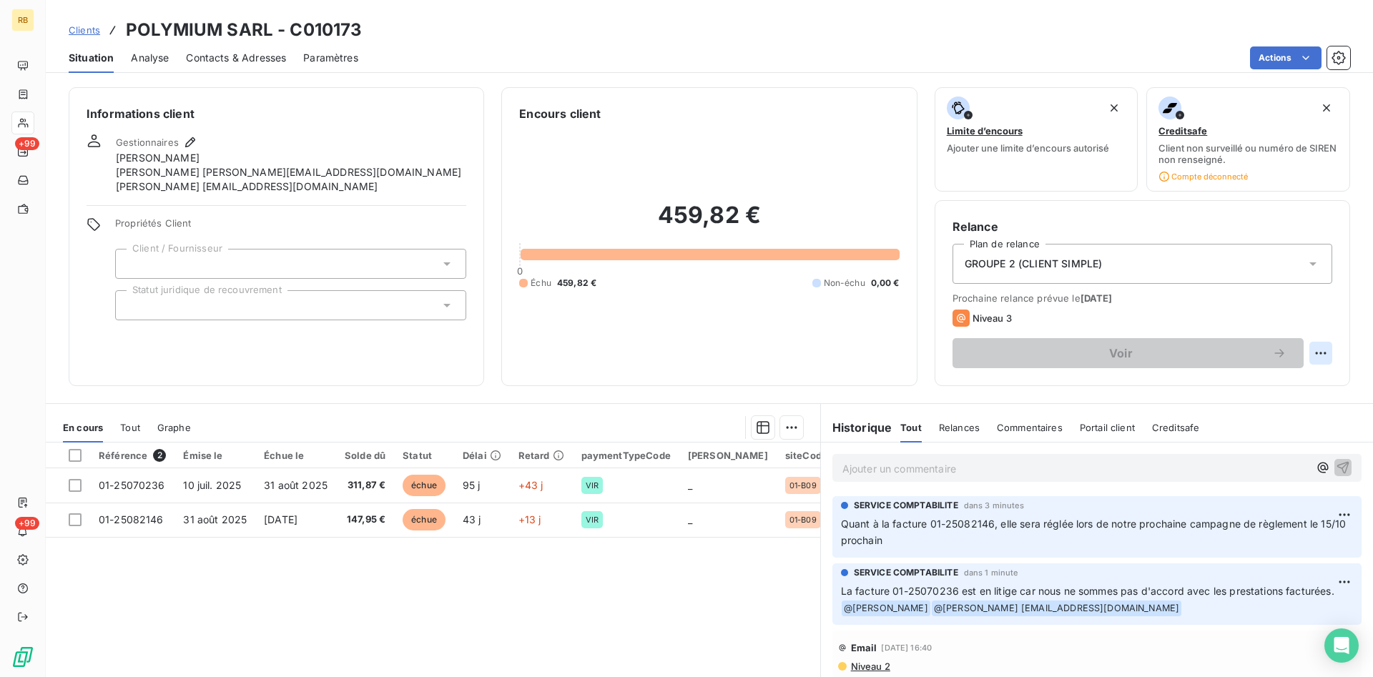
click at [1316, 353] on html "RB +99 +99 Clients POLYMIUM SARL - C010173 Situation Analyse Contacts & Adresse…" at bounding box center [686, 338] width 1373 height 677
click at [1288, 389] on div "Replanifier cette action" at bounding box center [1261, 384] width 128 height 23
select select "9"
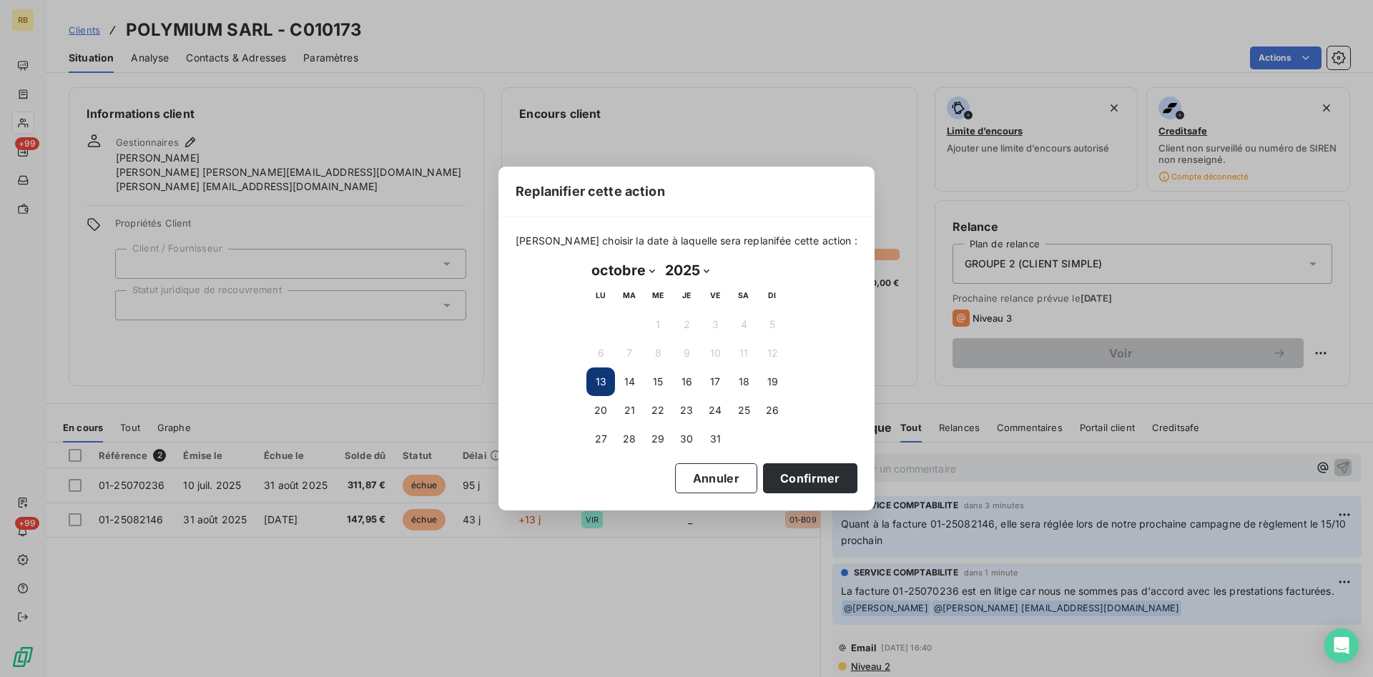
click at [599, 381] on button "13" at bounding box center [600, 381] width 29 height 29
click at [720, 382] on button "17" at bounding box center [715, 381] width 29 height 29
click at [790, 474] on button "Confirmer" at bounding box center [810, 478] width 94 height 30
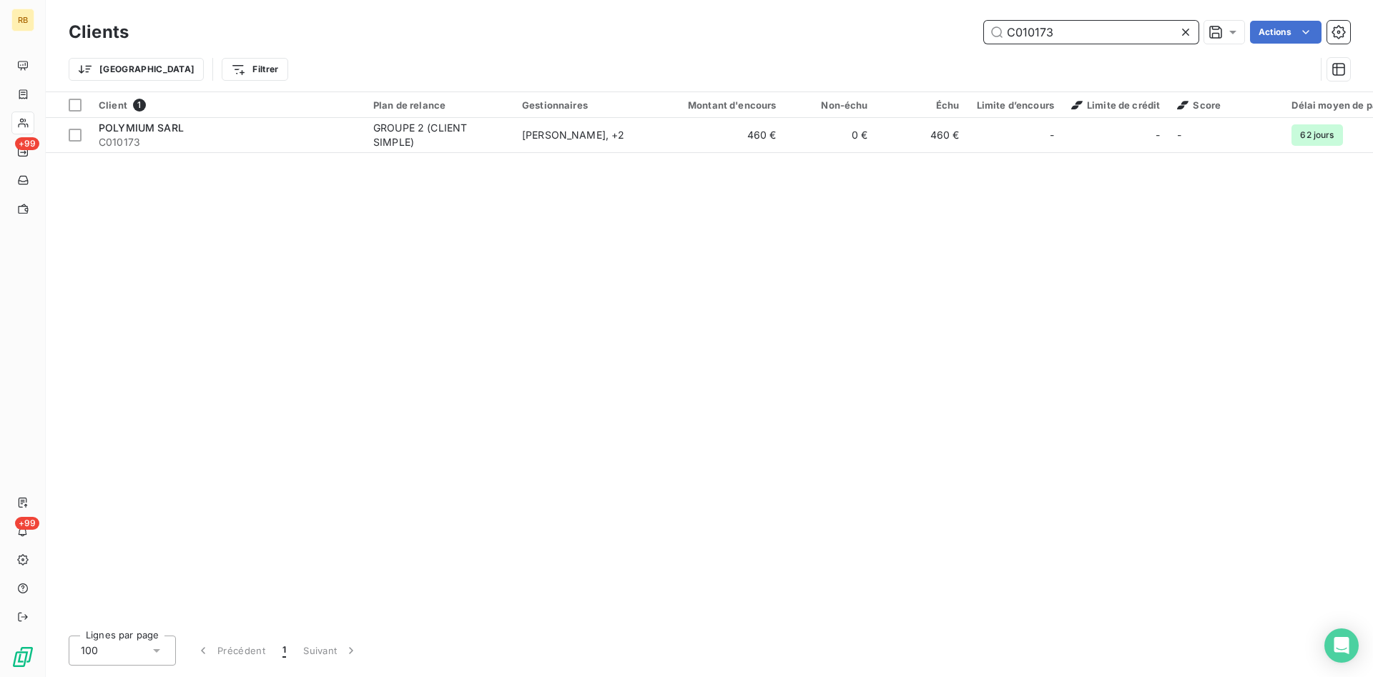
drag, startPoint x: 1097, startPoint y: 30, endPoint x: 826, endPoint y: 28, distance: 271.0
click at [984, 28] on input "C010173" at bounding box center [1091, 32] width 214 height 23
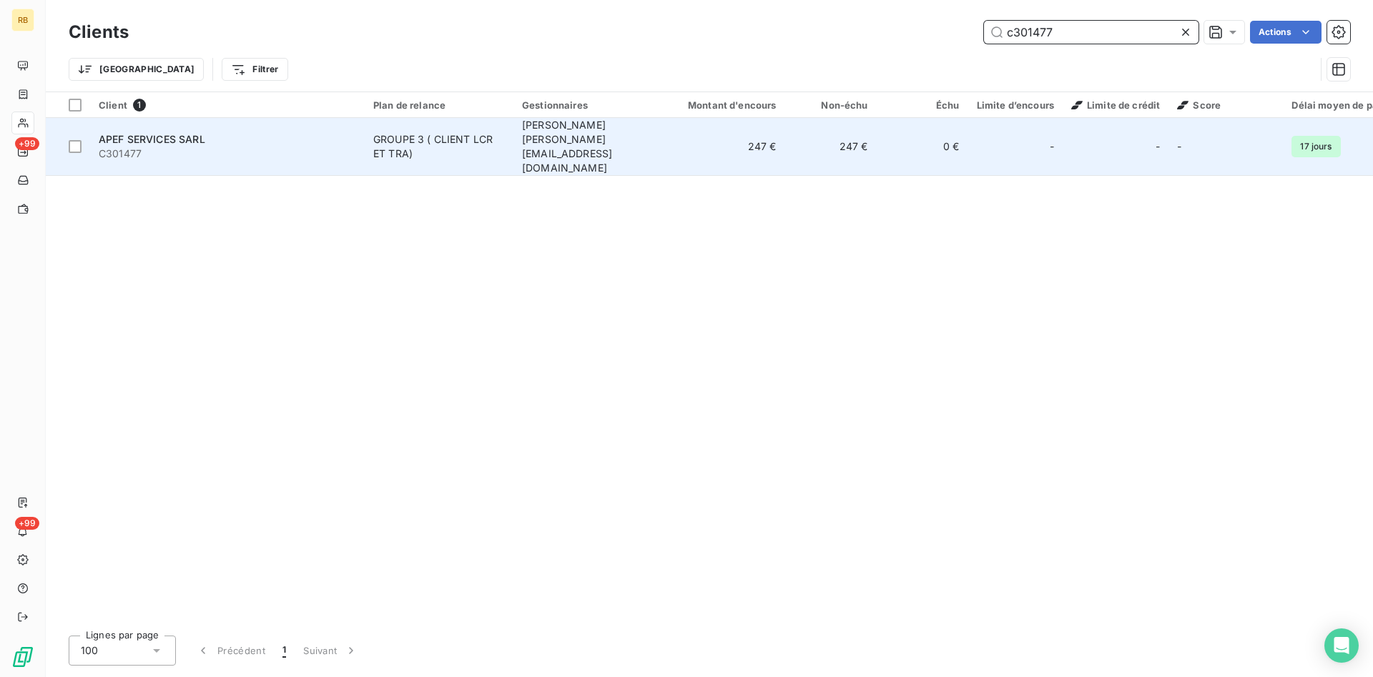
type input "c301477"
click at [612, 139] on span "Hervé hv@monier-environnement.com" at bounding box center [567, 146] width 90 height 55
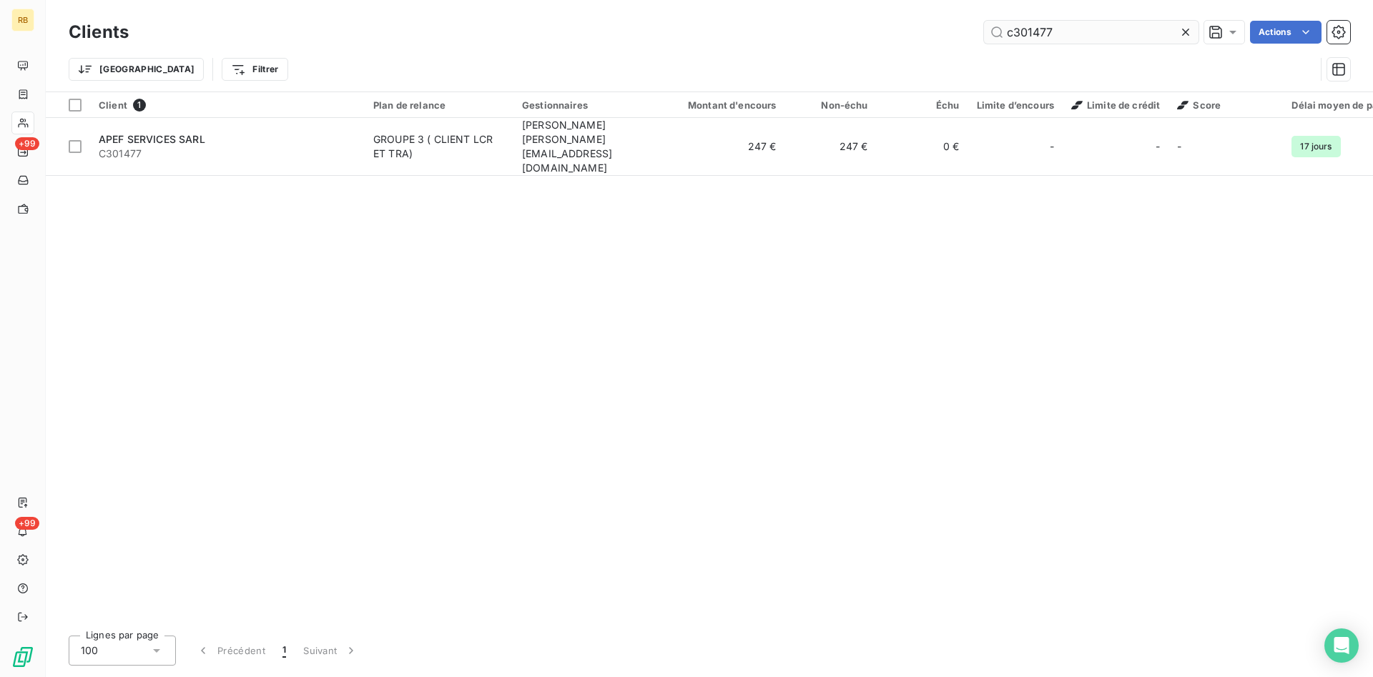
drag, startPoint x: 1081, startPoint y: 31, endPoint x: 897, endPoint y: 31, distance: 183.7
click at [984, 31] on input "c301477" at bounding box center [1091, 32] width 214 height 23
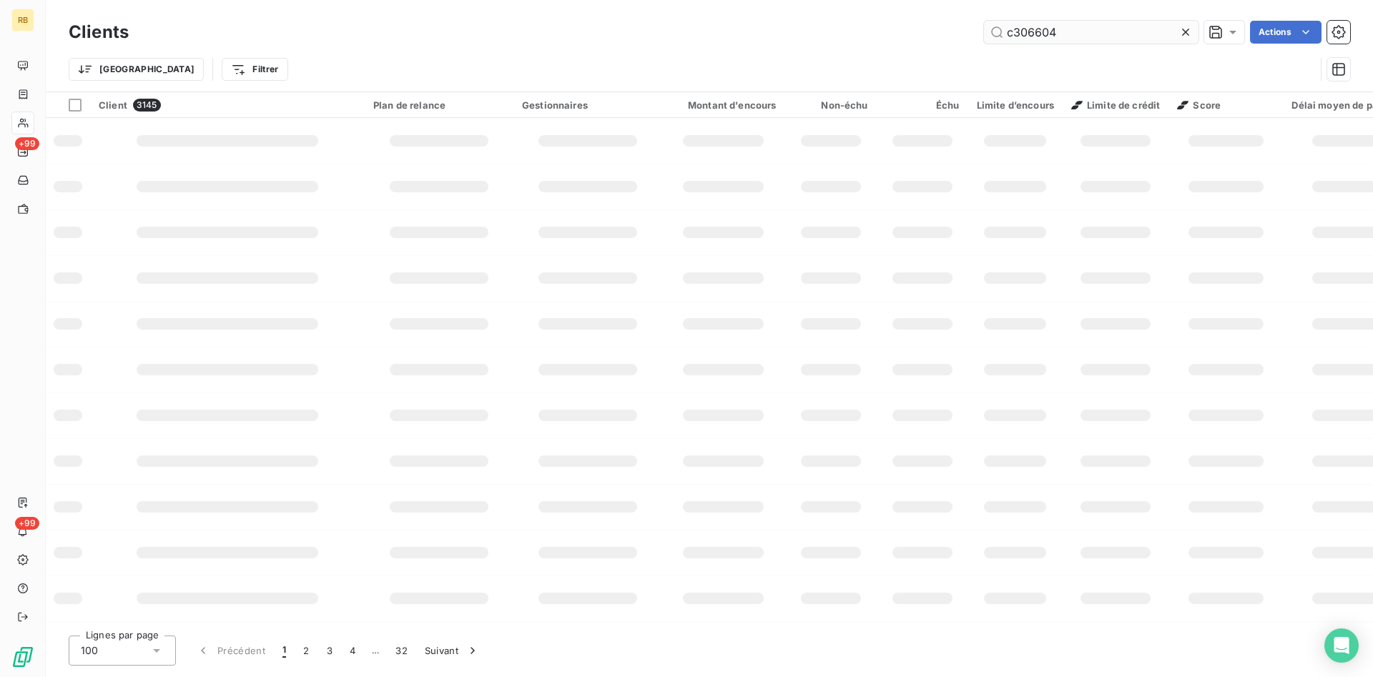
type input "c306604"
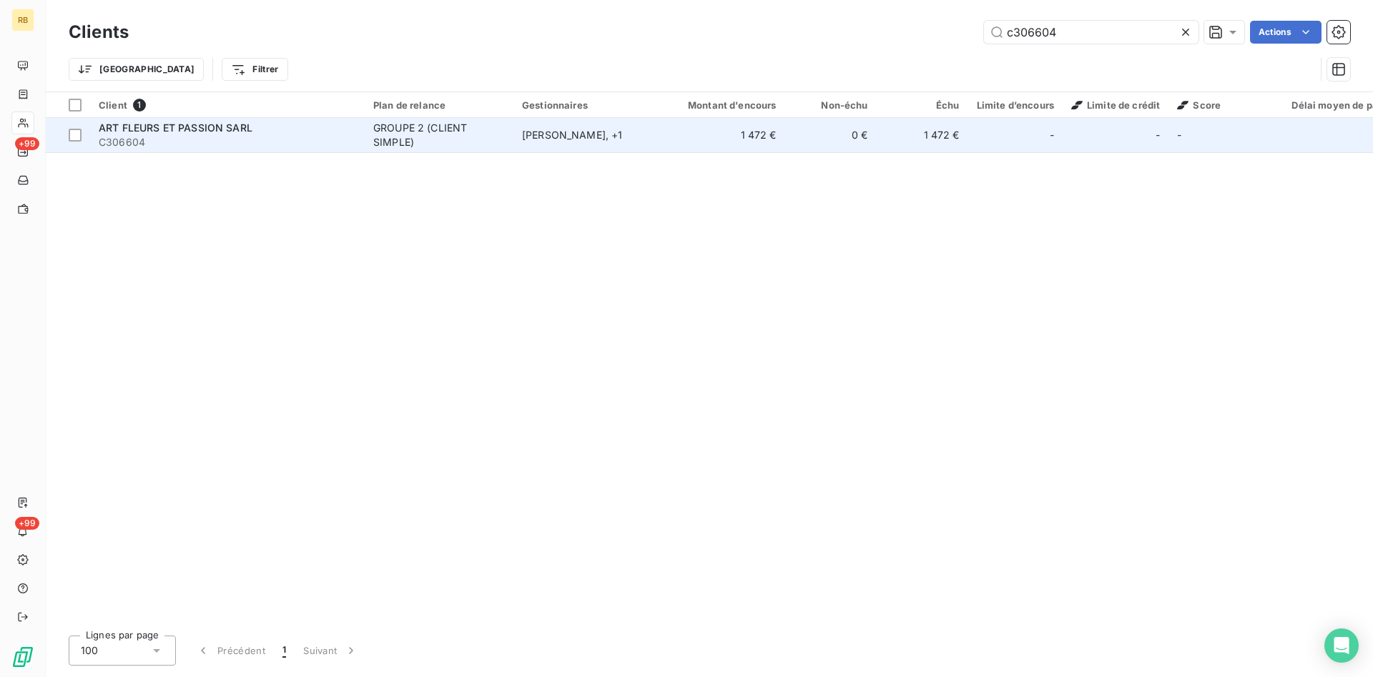
click at [721, 143] on td "1 472 €" at bounding box center [723, 135] width 123 height 34
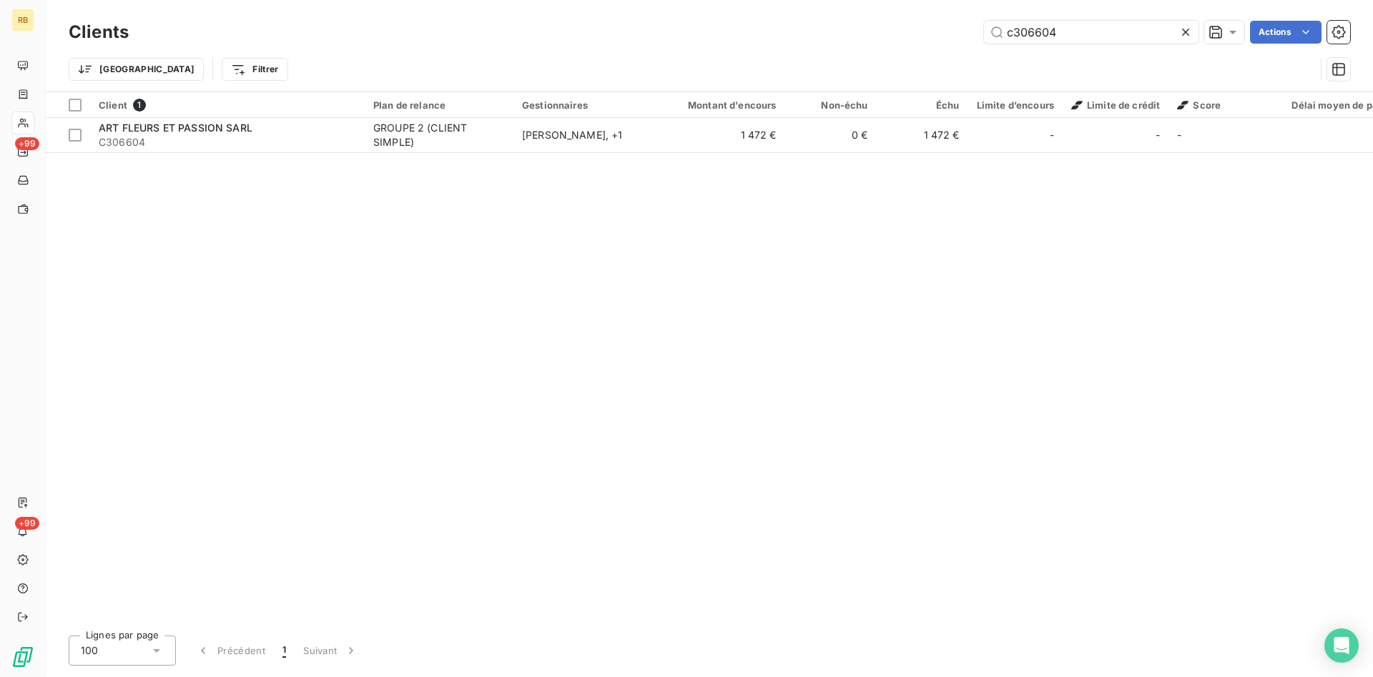
drag, startPoint x: 1100, startPoint y: 21, endPoint x: 697, endPoint y: 25, distance: 402.5
click at [697, 25] on div "Clients c306604 Actions" at bounding box center [709, 32] width 1281 height 30
drag, startPoint x: 1087, startPoint y: 31, endPoint x: 724, endPoint y: 17, distance: 363.4
click at [984, 21] on input "c306604" at bounding box center [1091, 32] width 214 height 23
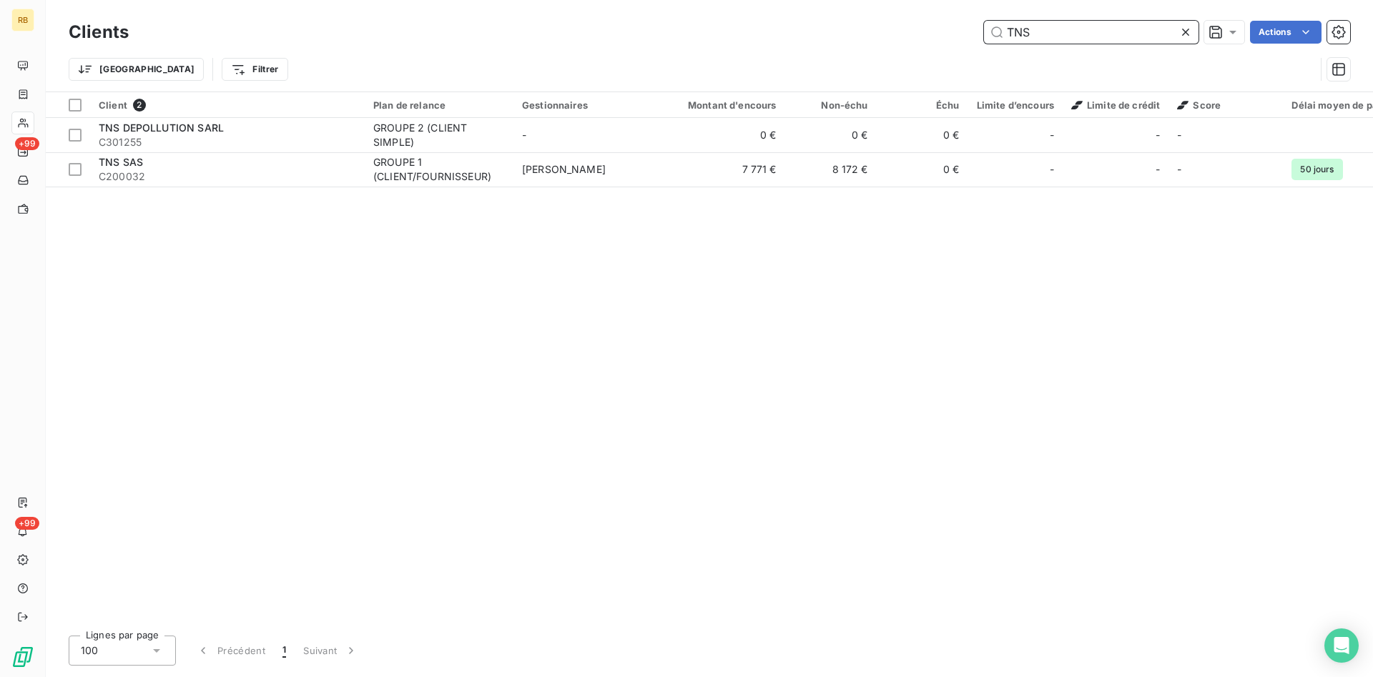
type input "TNS"
